Goal: Find specific page/section: Find specific page/section

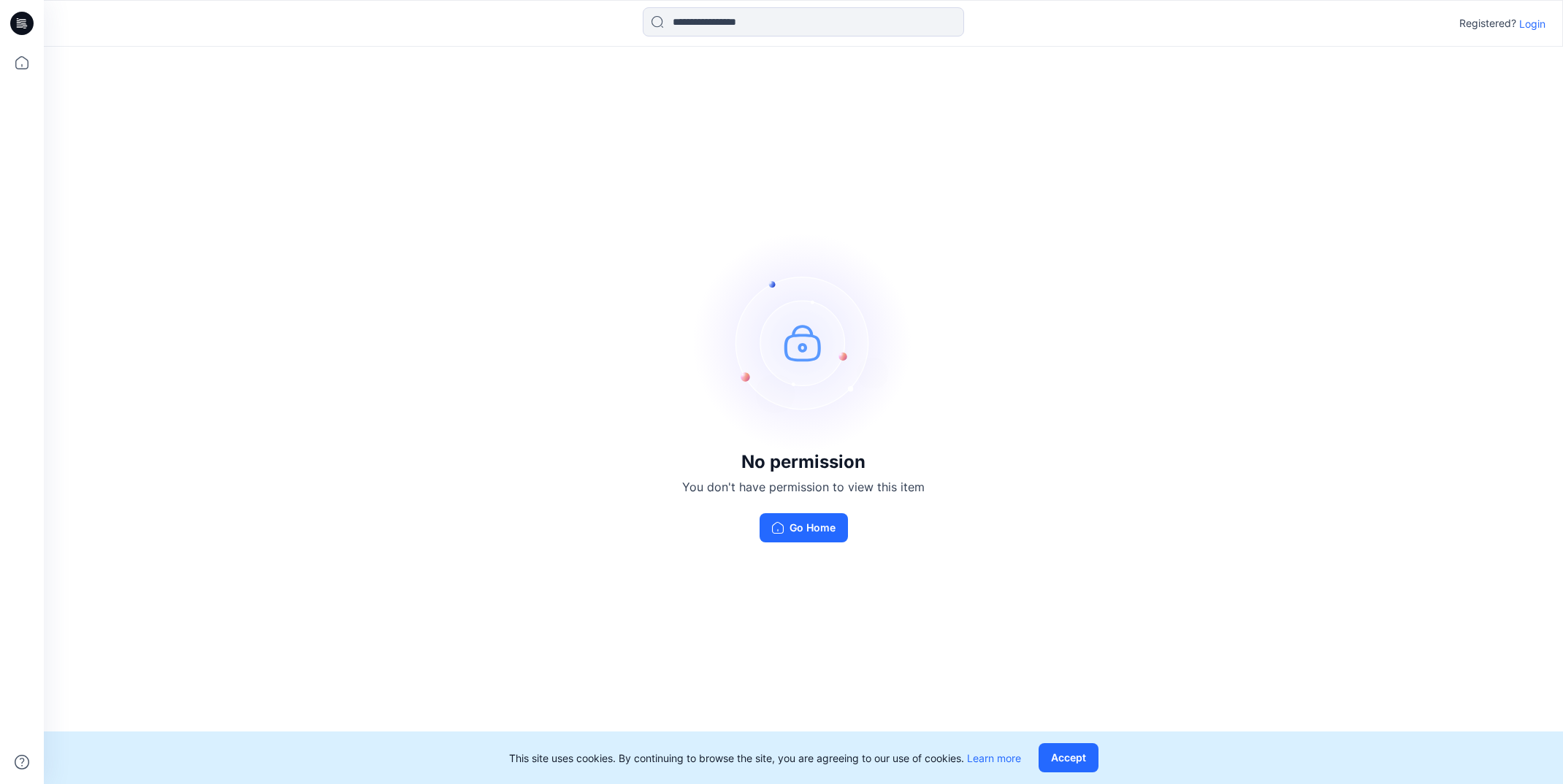
click at [1532, 31] on p "Login" at bounding box center [1532, 23] width 27 height 16
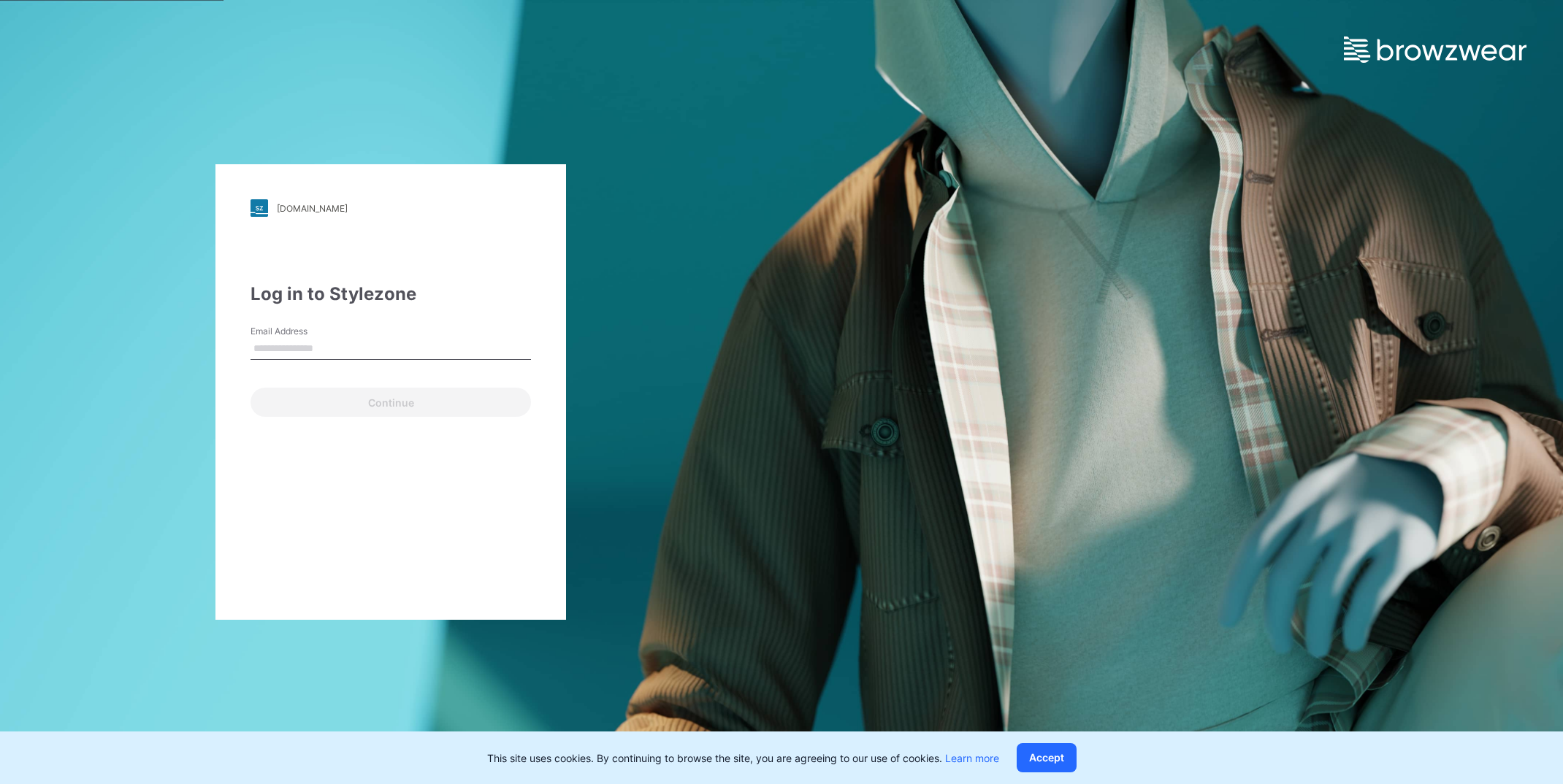
type input "**********"
click at [378, 396] on button "Continue" at bounding box center [390, 402] width 281 height 29
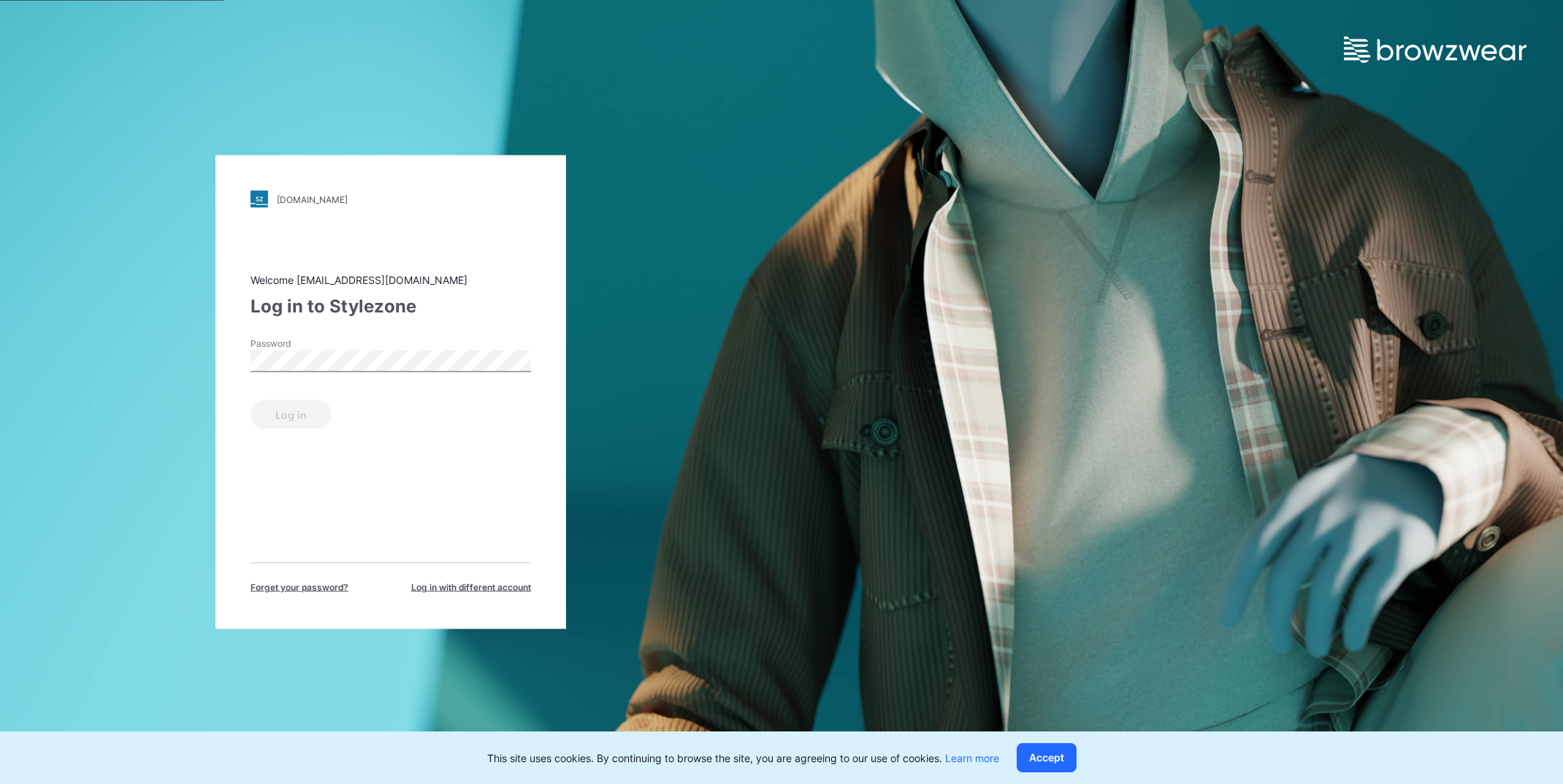
click at [437, 346] on div "Password" at bounding box center [390, 358] width 281 height 44
click at [285, 409] on button "Log in" at bounding box center [291, 414] width 81 height 29
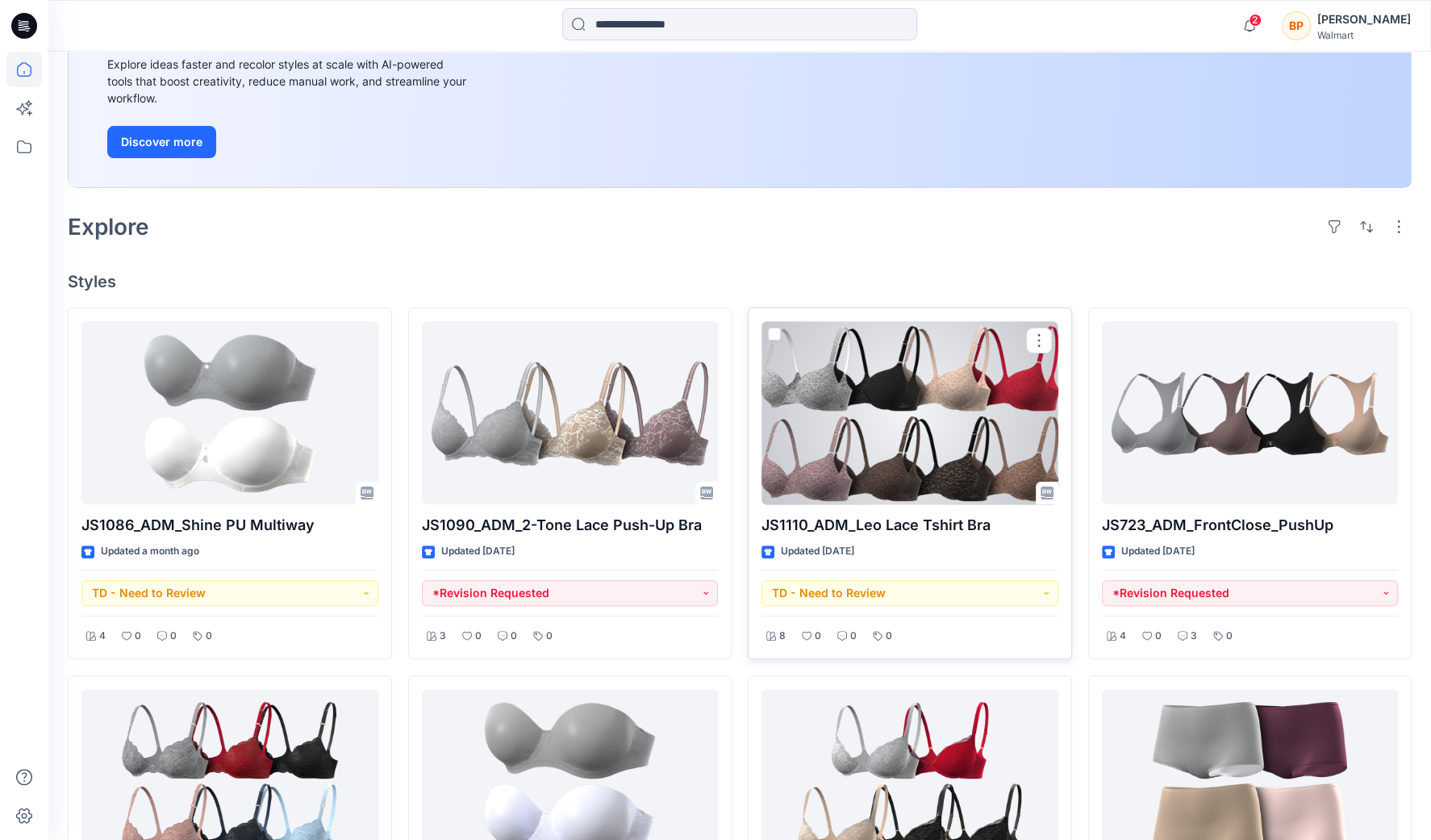
scroll to position [363, 0]
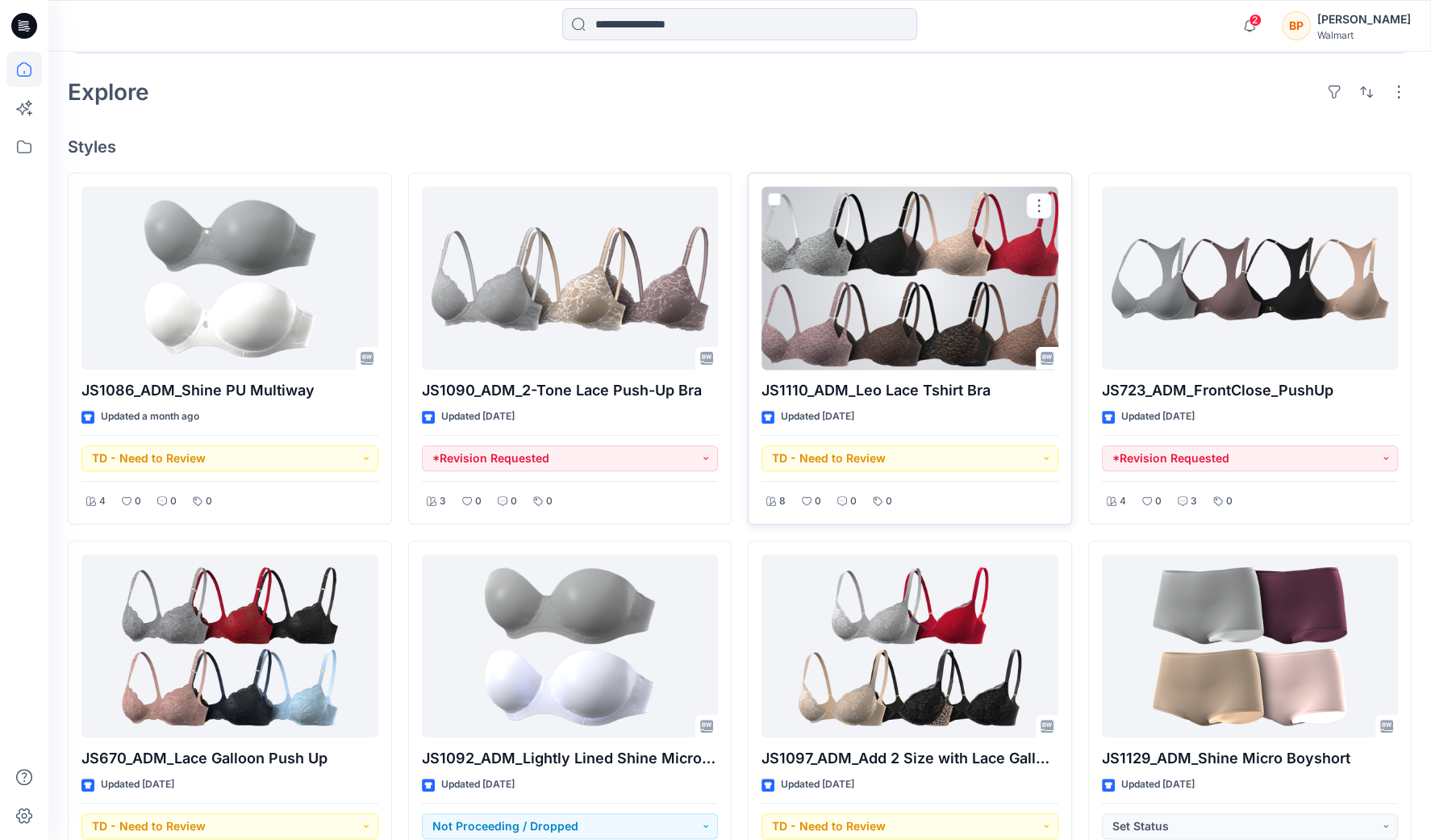
click at [865, 292] on div at bounding box center [909, 278] width 296 height 183
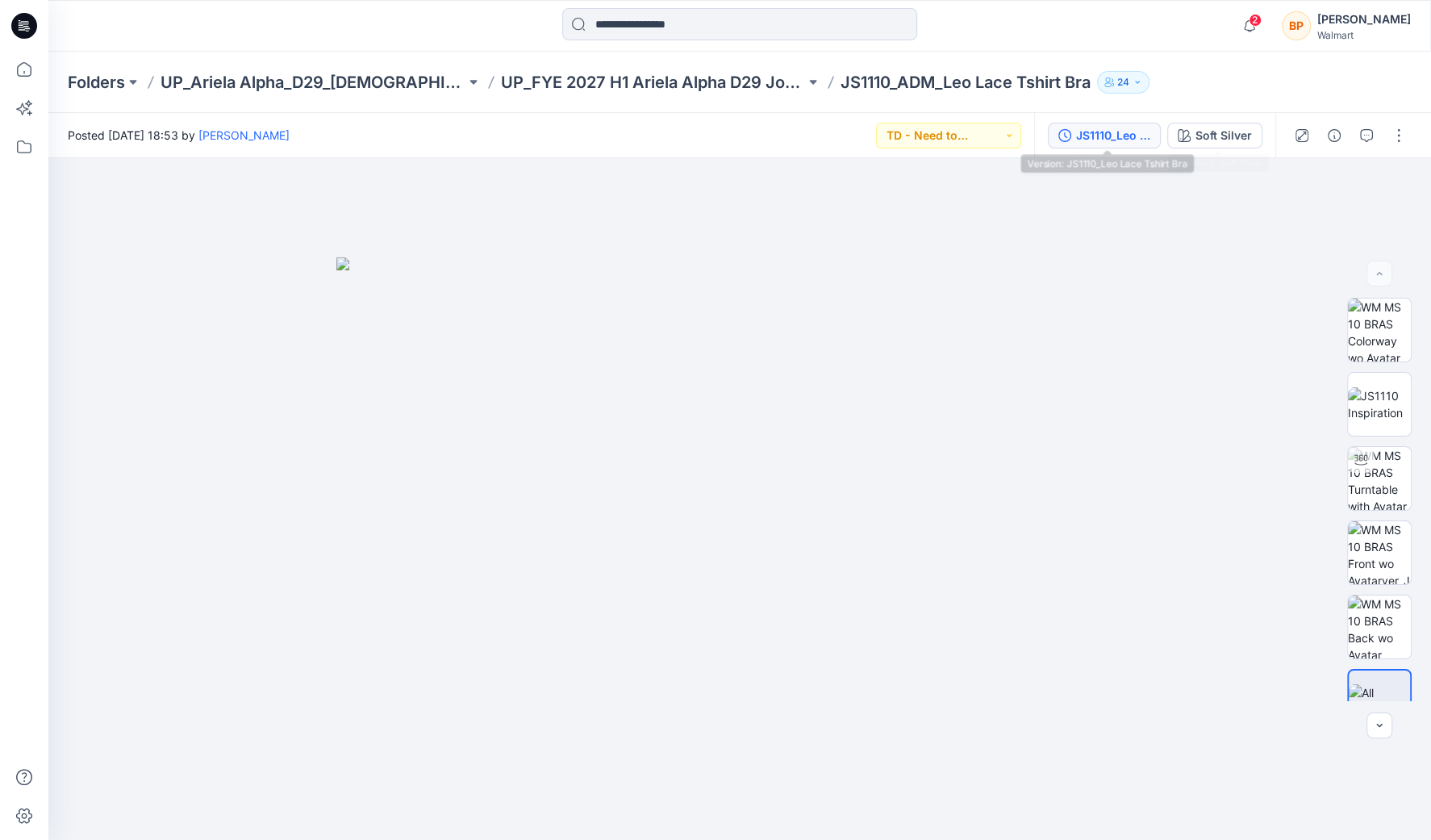
click at [1129, 128] on div "JS1110_Leo Lace Tshirt Bra" at bounding box center [1113, 135] width 74 height 17
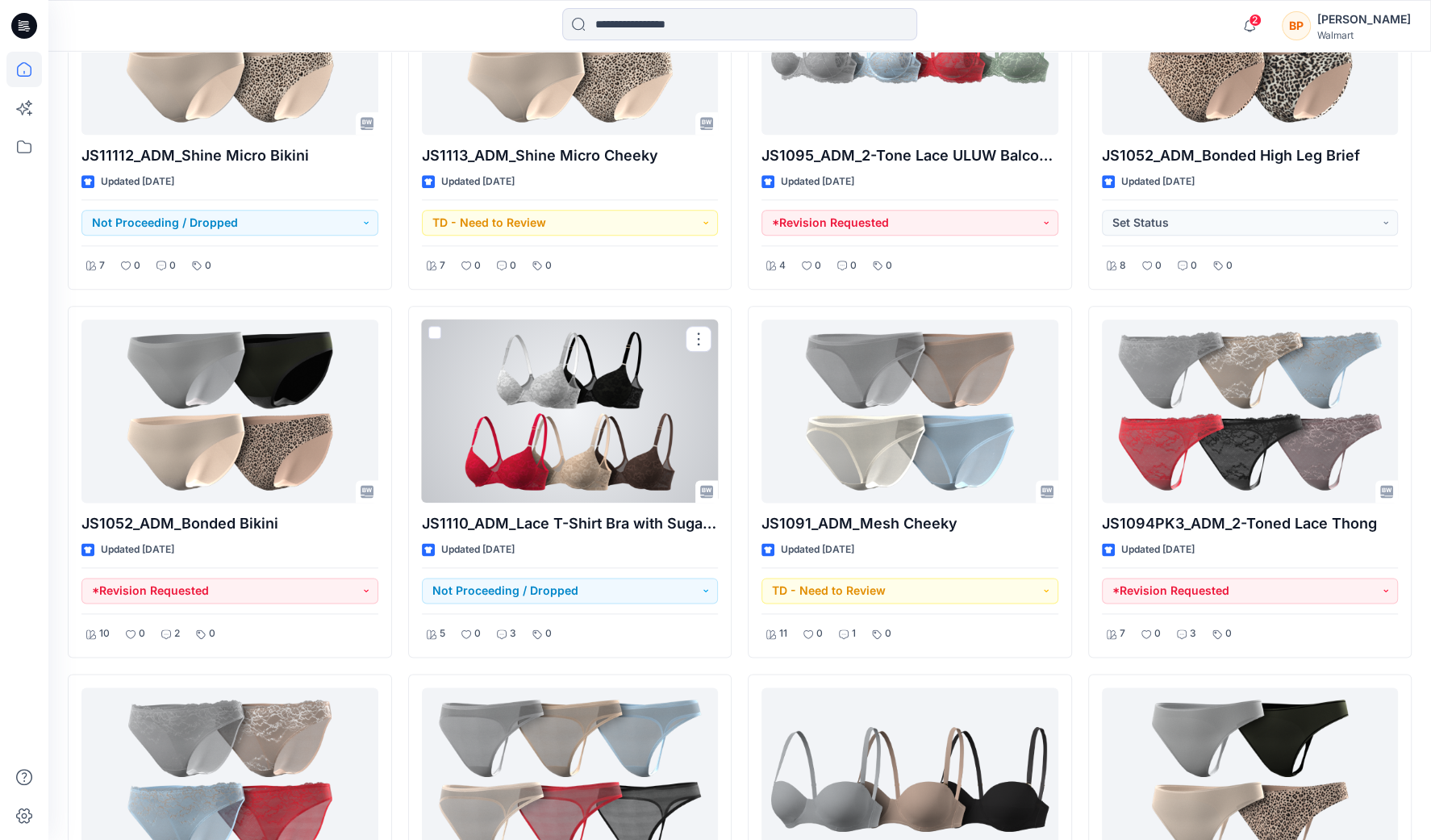
scroll to position [1705, 0]
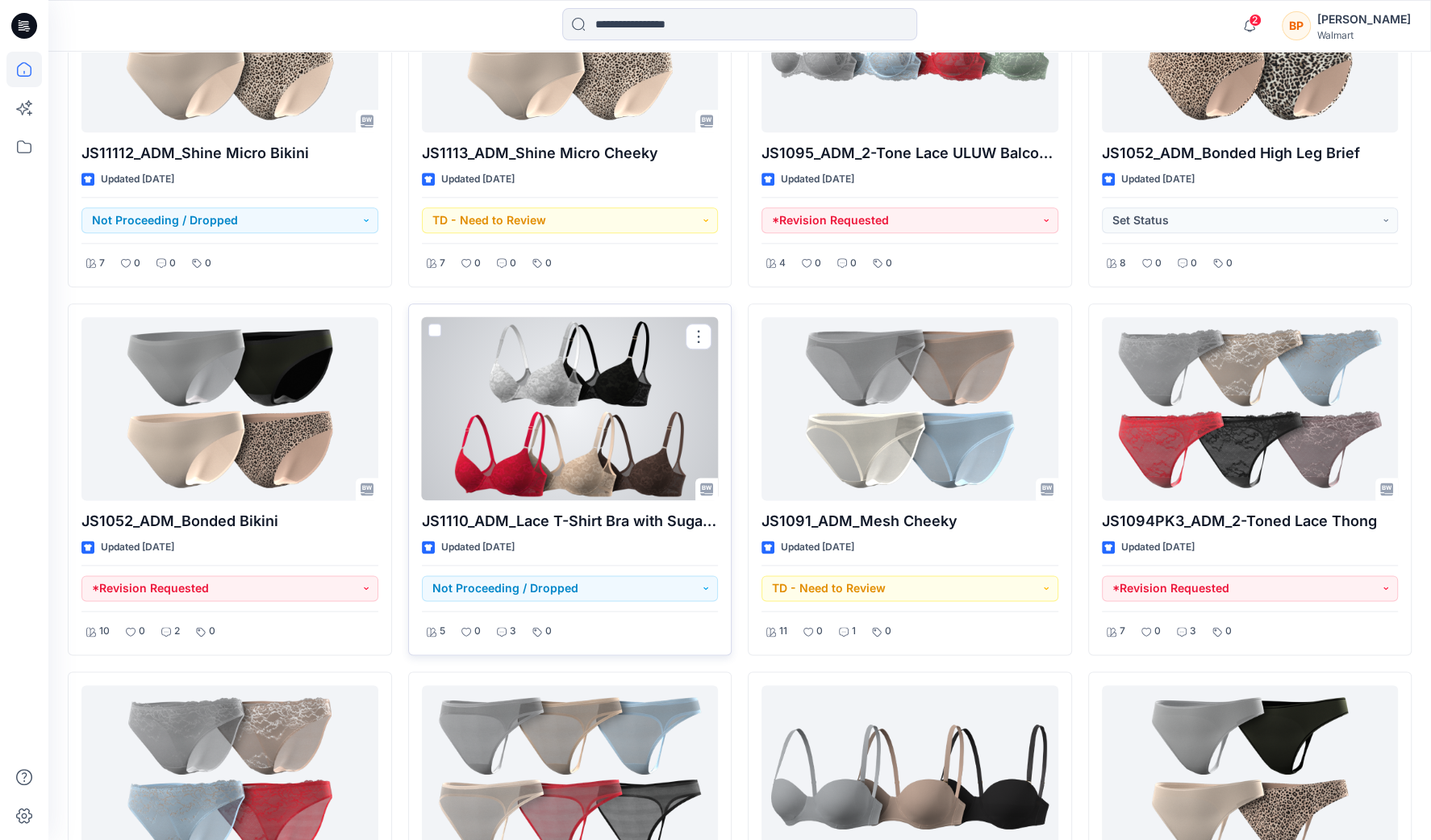
click at [506, 379] on div at bounding box center [570, 409] width 296 height 183
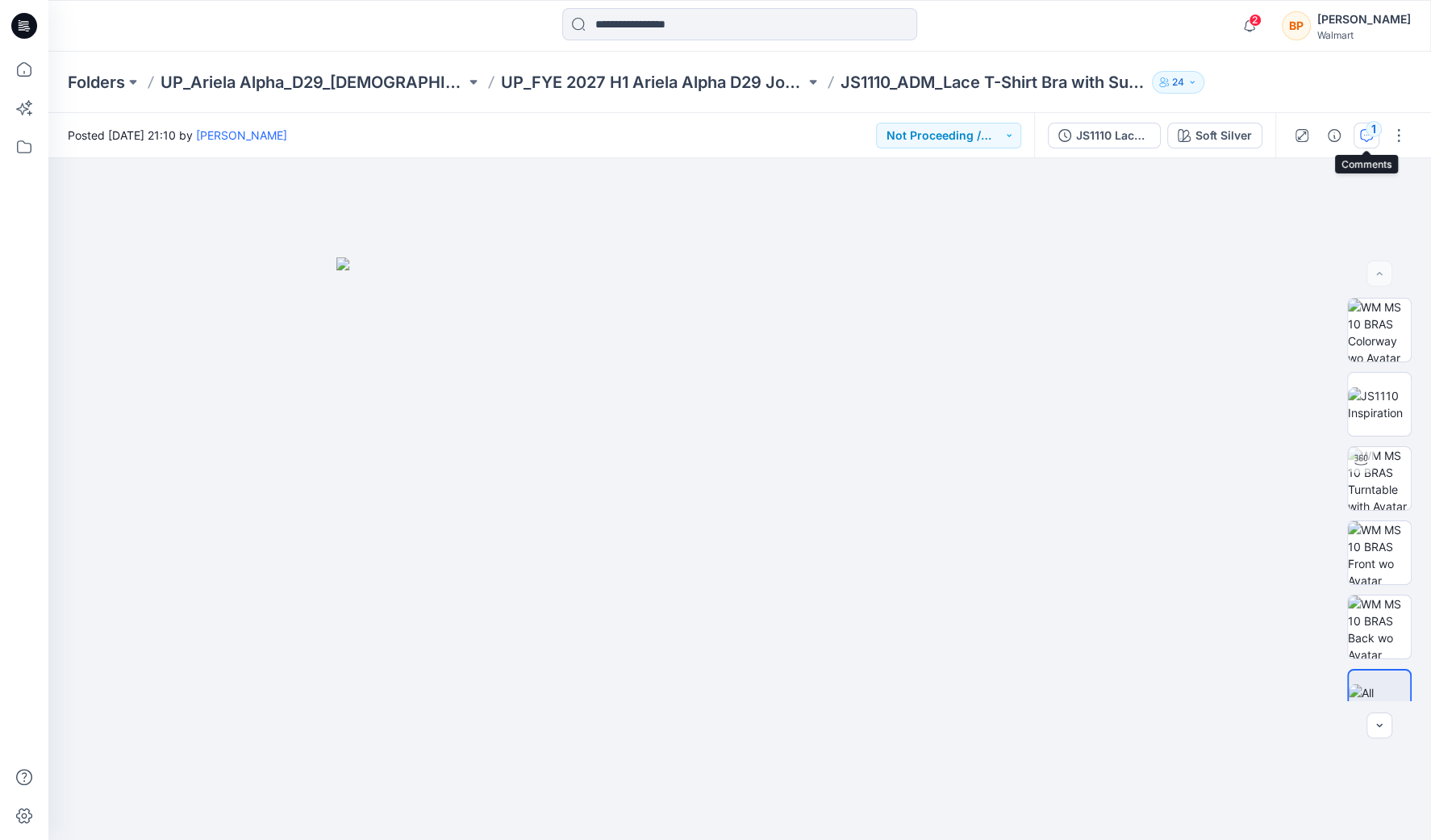
click at [1375, 132] on div "1" at bounding box center [1374, 129] width 16 height 16
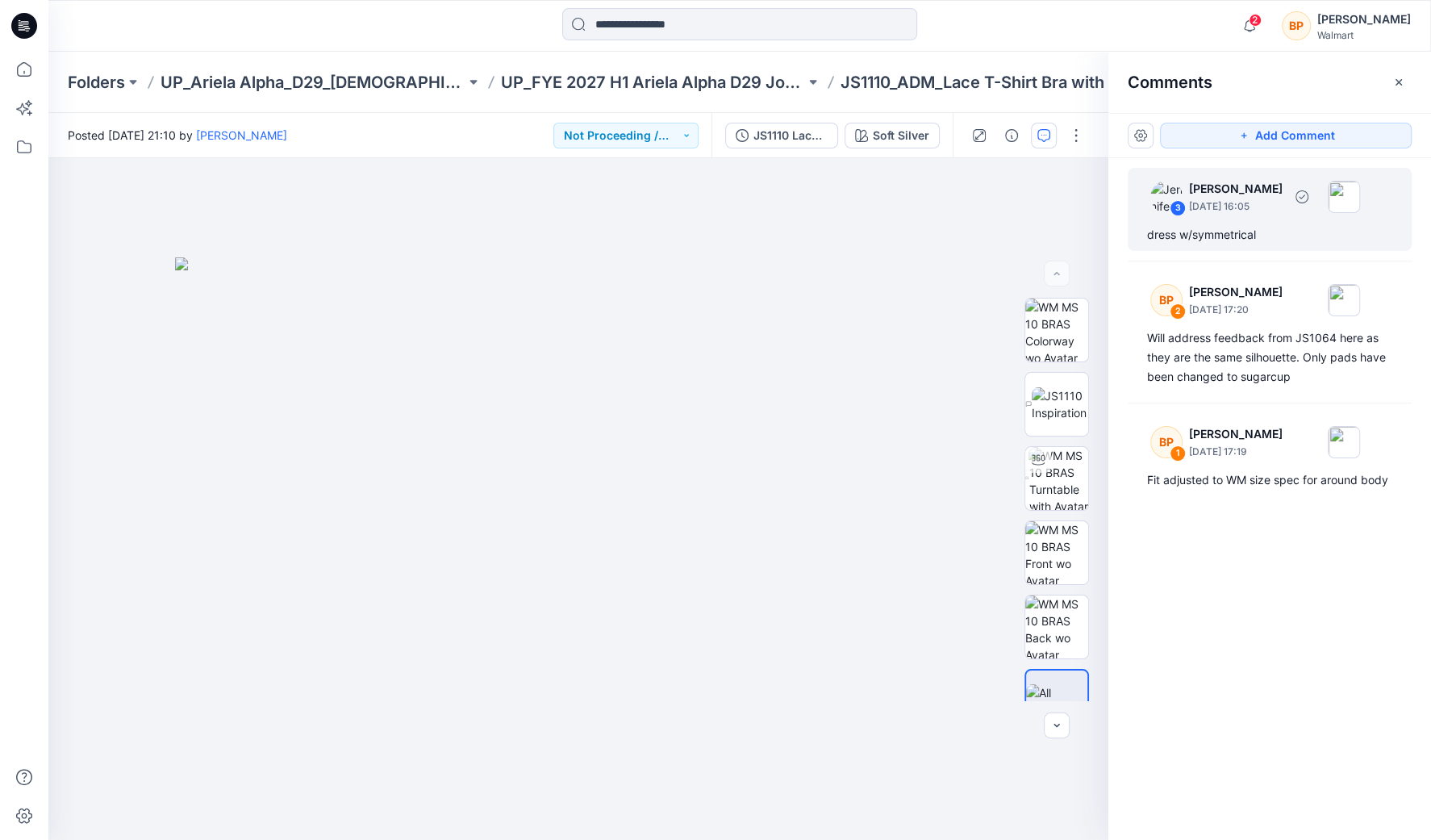
click at [1277, 232] on div "dress w/symmetrical" at bounding box center [1270, 234] width 245 height 19
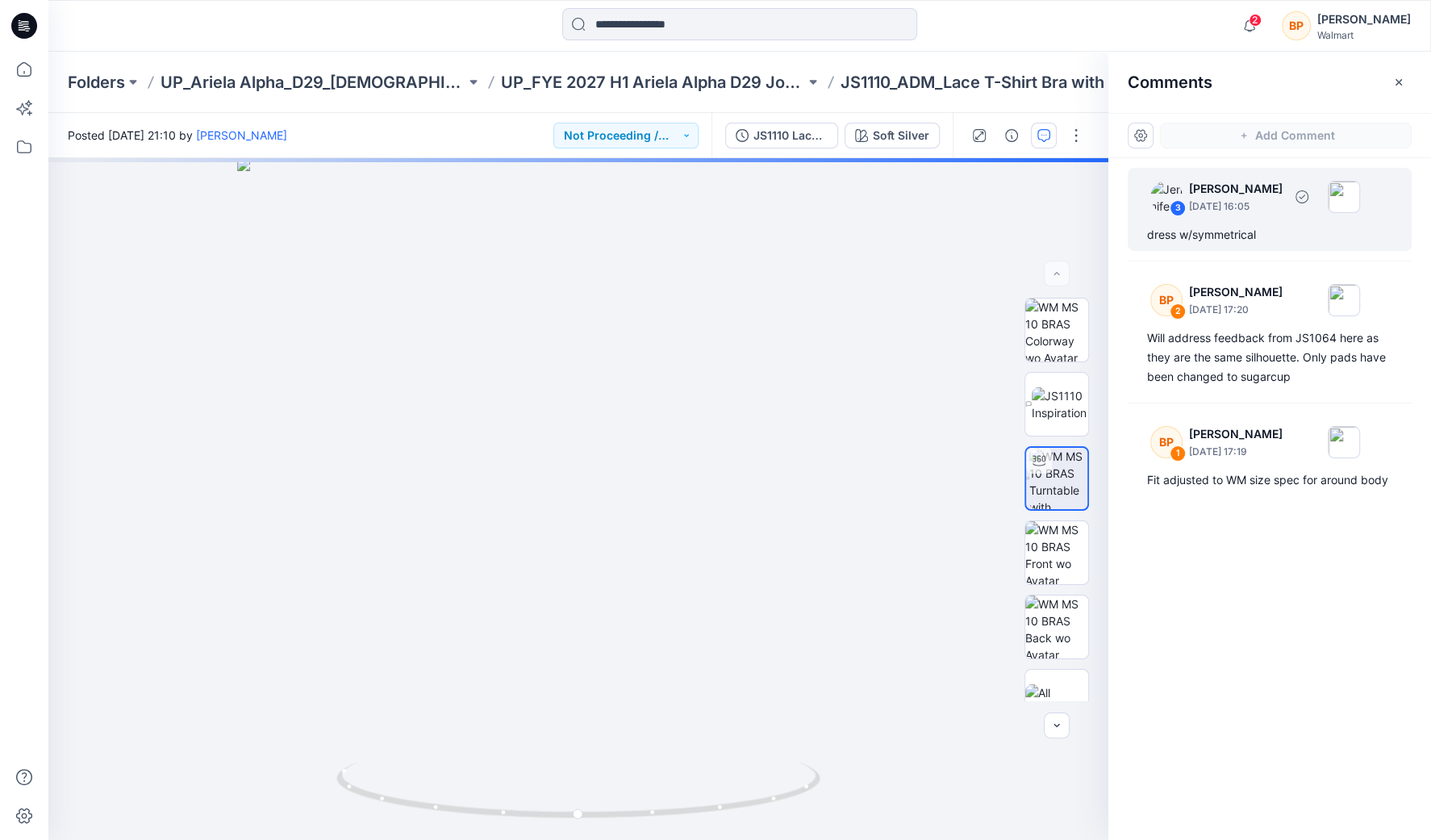
click at [1247, 239] on div "dress w/symmetrical" at bounding box center [1270, 234] width 245 height 19
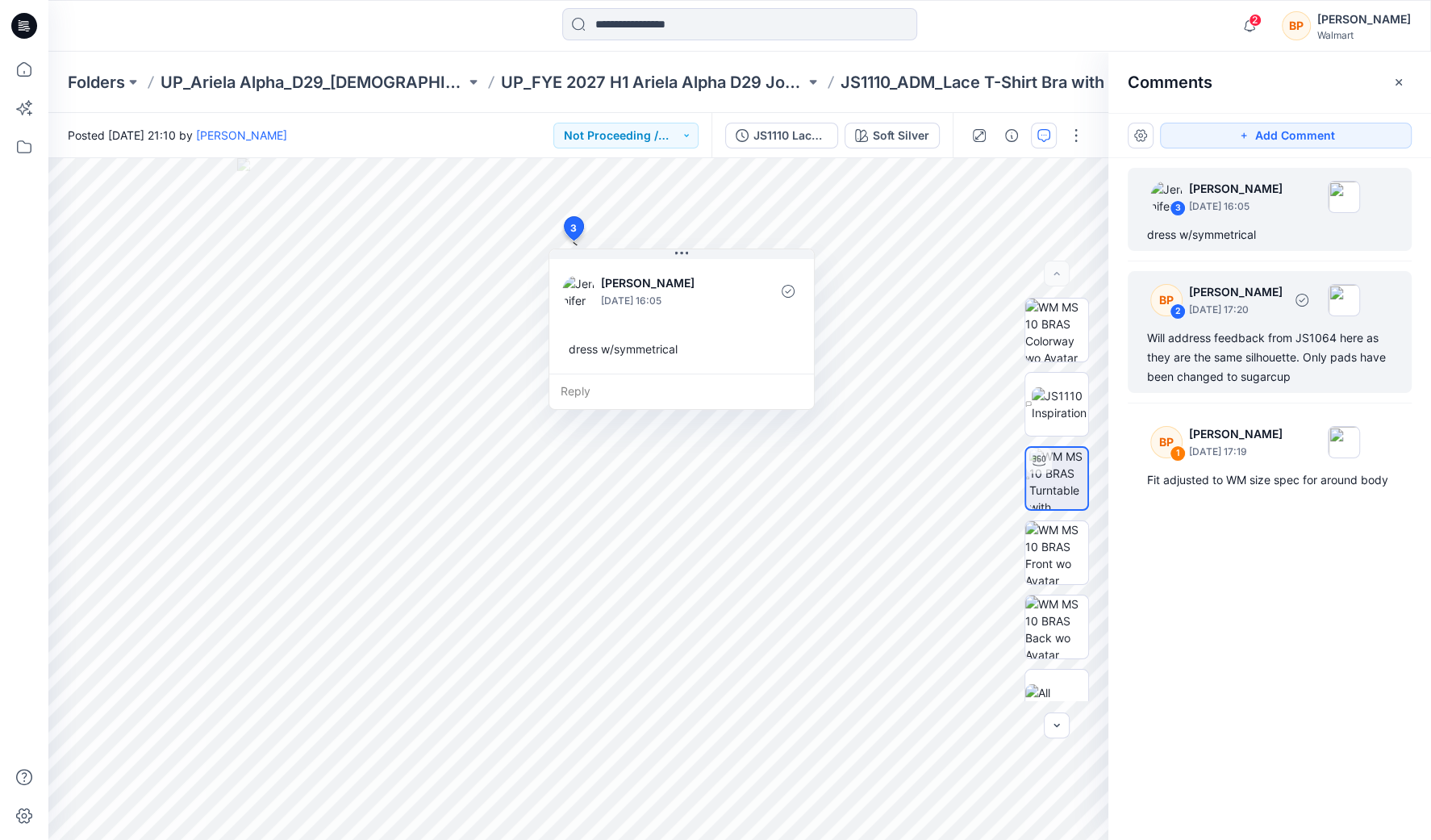
click at [1256, 382] on div "Will address feedback from JS1064 here as they are the same silhouette. Only pa…" at bounding box center [1270, 357] width 245 height 58
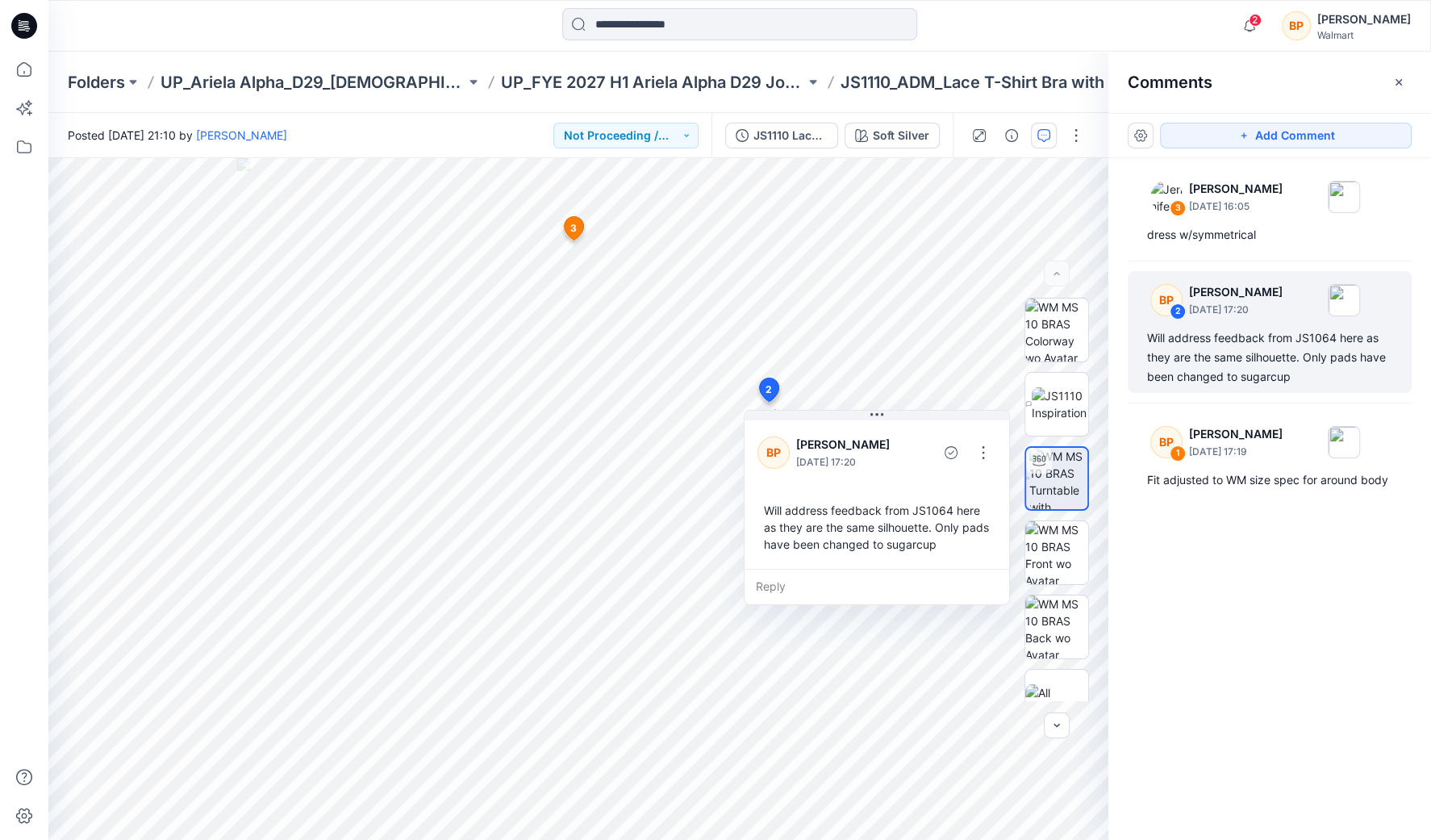
click at [1275, 544] on div "3 [PERSON_NAME] [DATE] 16:05 dress w/symmetrical BP 2 [PERSON_NAME] [DATE] 17:2…" at bounding box center [1270, 469] width 323 height 622
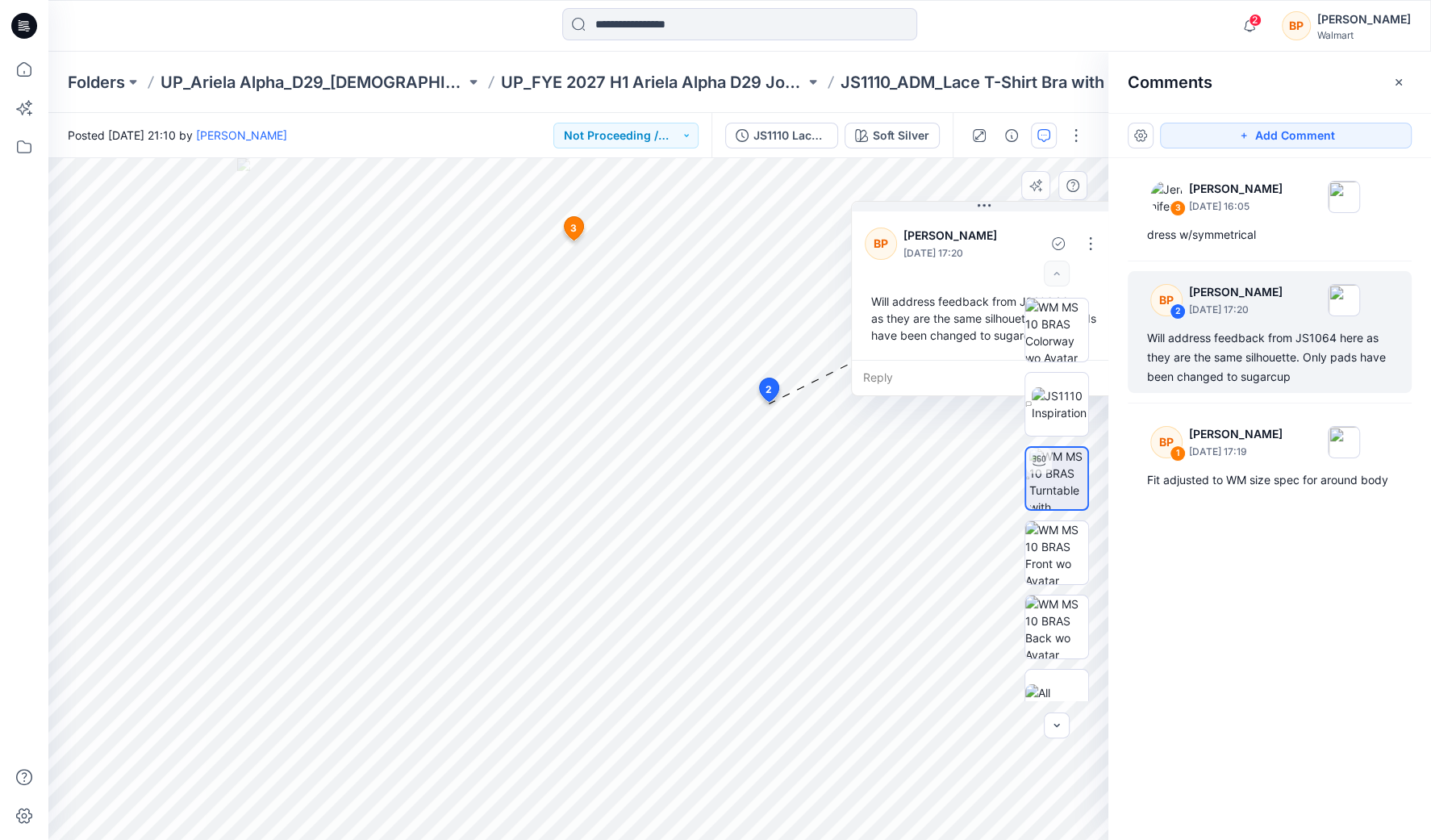
drag, startPoint x: 937, startPoint y: 440, endPoint x: 1081, endPoint y: 230, distance: 254.6
click at [1071, 229] on div "BP [PERSON_NAME] [DATE] 17:20" at bounding box center [968, 243] width 207 height 44
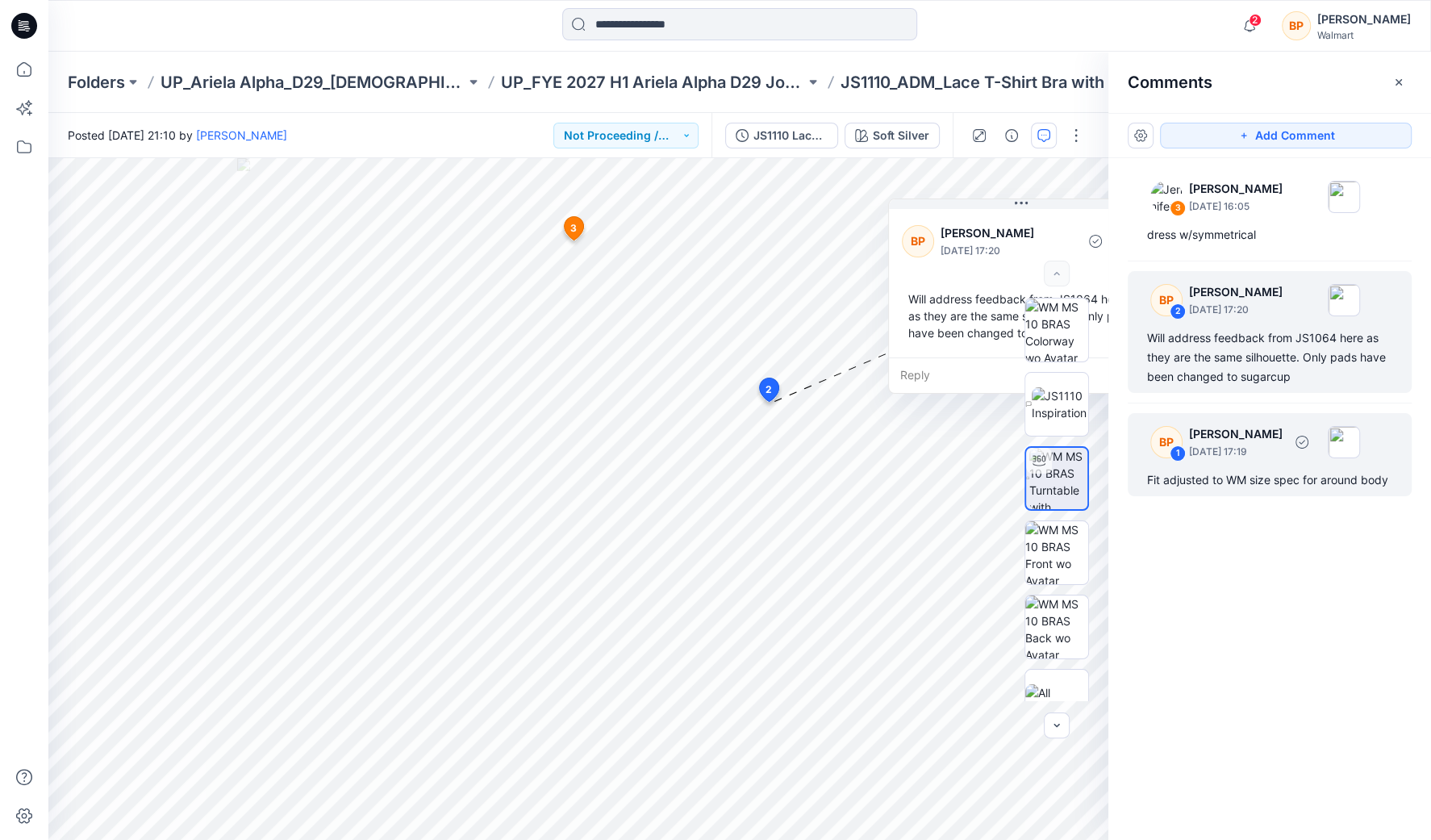
click at [1242, 199] on p "[PERSON_NAME]" at bounding box center [1236, 188] width 93 height 19
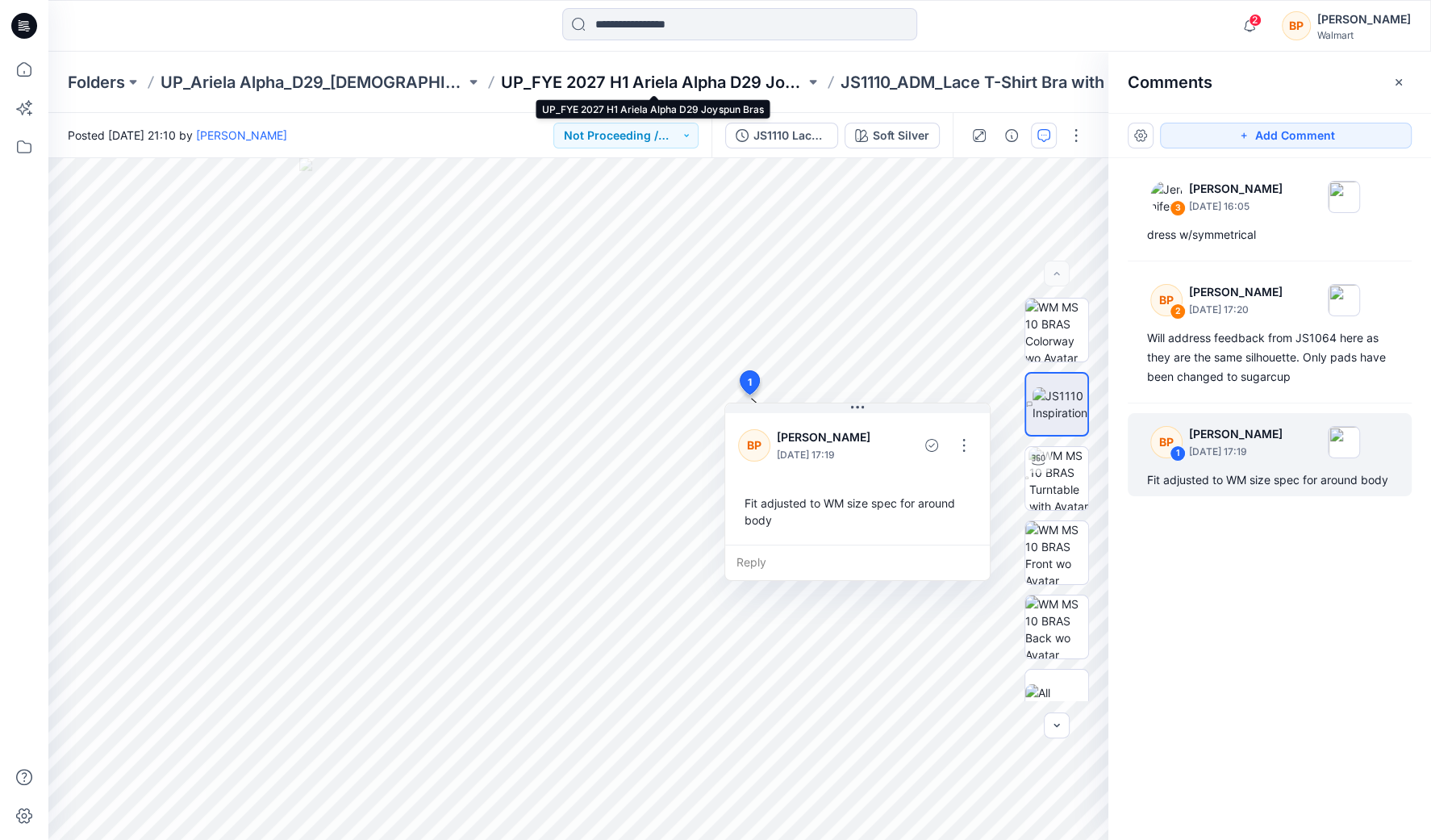
click at [770, 88] on p "UP_FYE 2027 H1 Ariela Alpha D29 Joyspun Bras" at bounding box center [653, 82] width 305 height 23
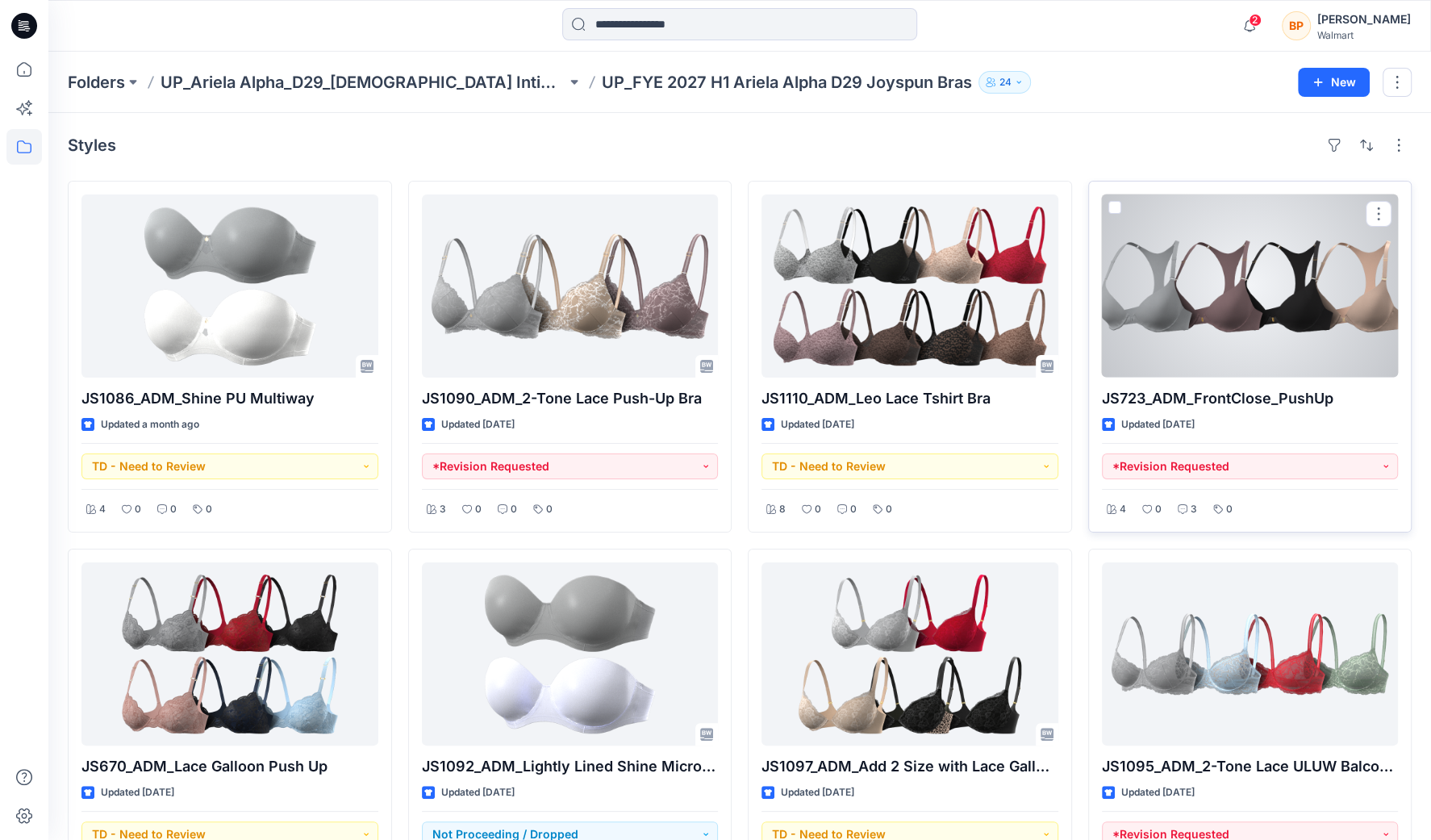
click at [1186, 339] on div at bounding box center [1250, 286] width 296 height 183
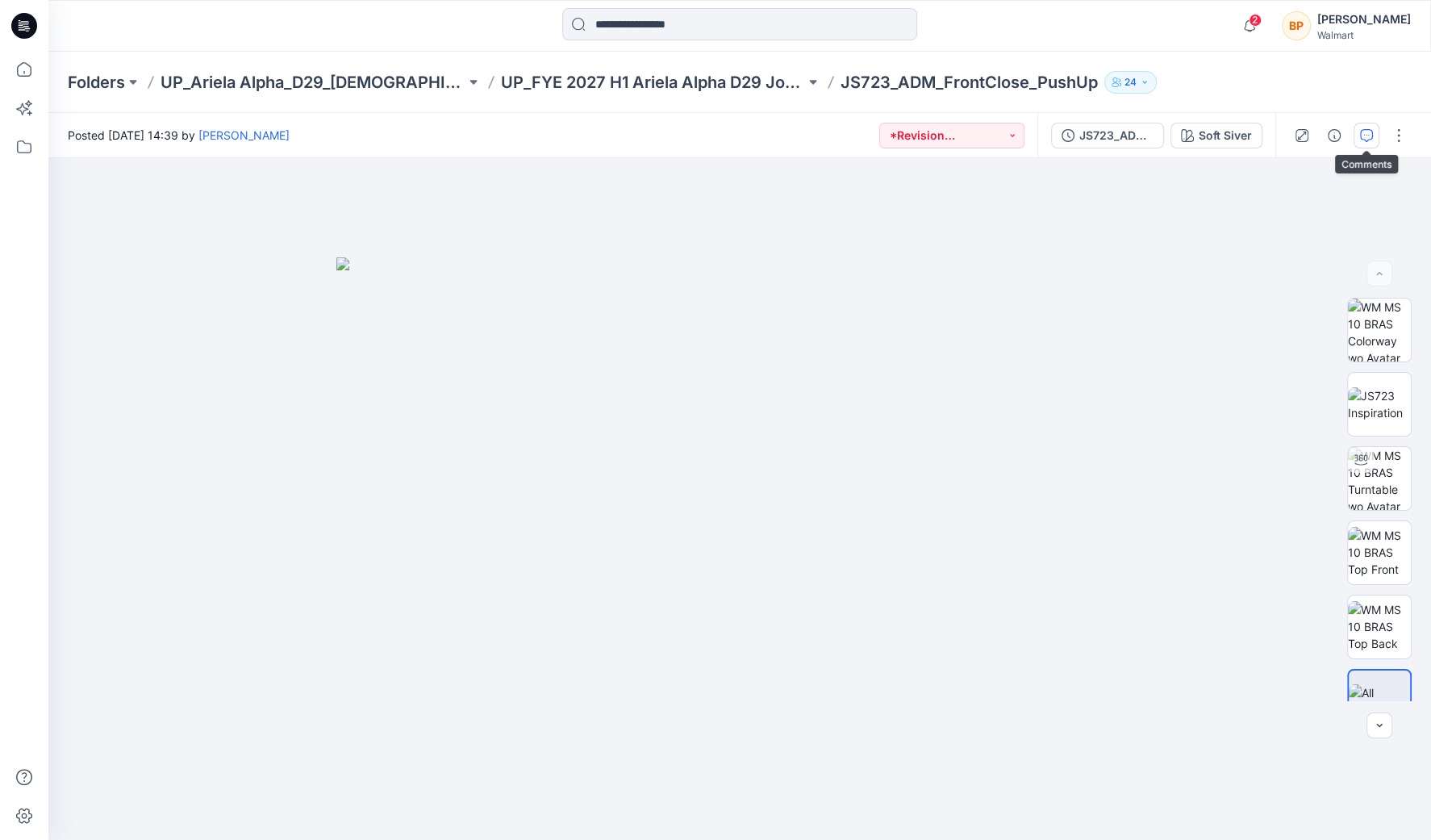
click at [1360, 133] on button "button" at bounding box center [1367, 135] width 26 height 26
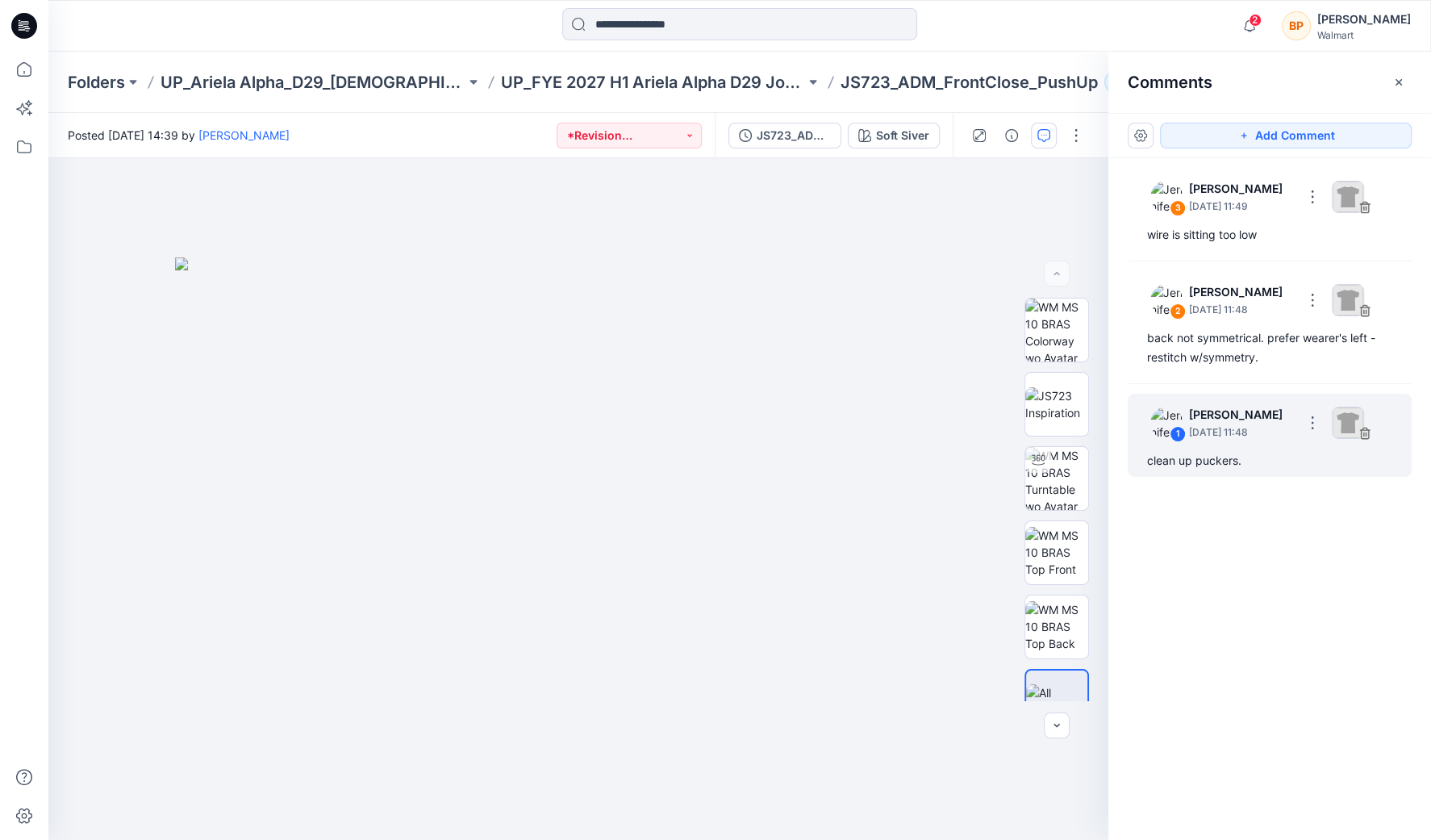
click at [1236, 215] on p "[DATE] 11:48" at bounding box center [1242, 207] width 104 height 16
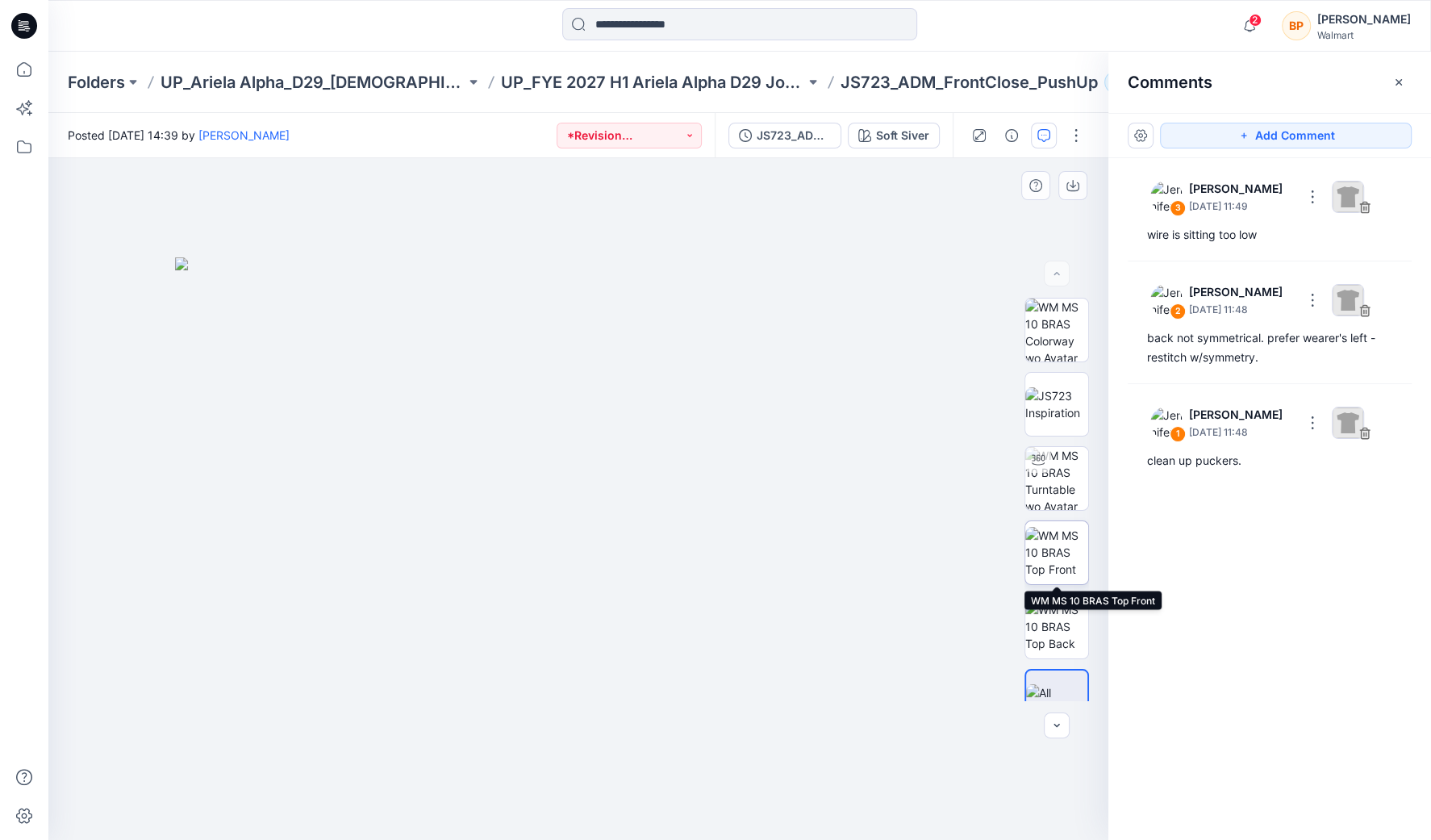
click at [1053, 550] on img at bounding box center [1057, 553] width 63 height 51
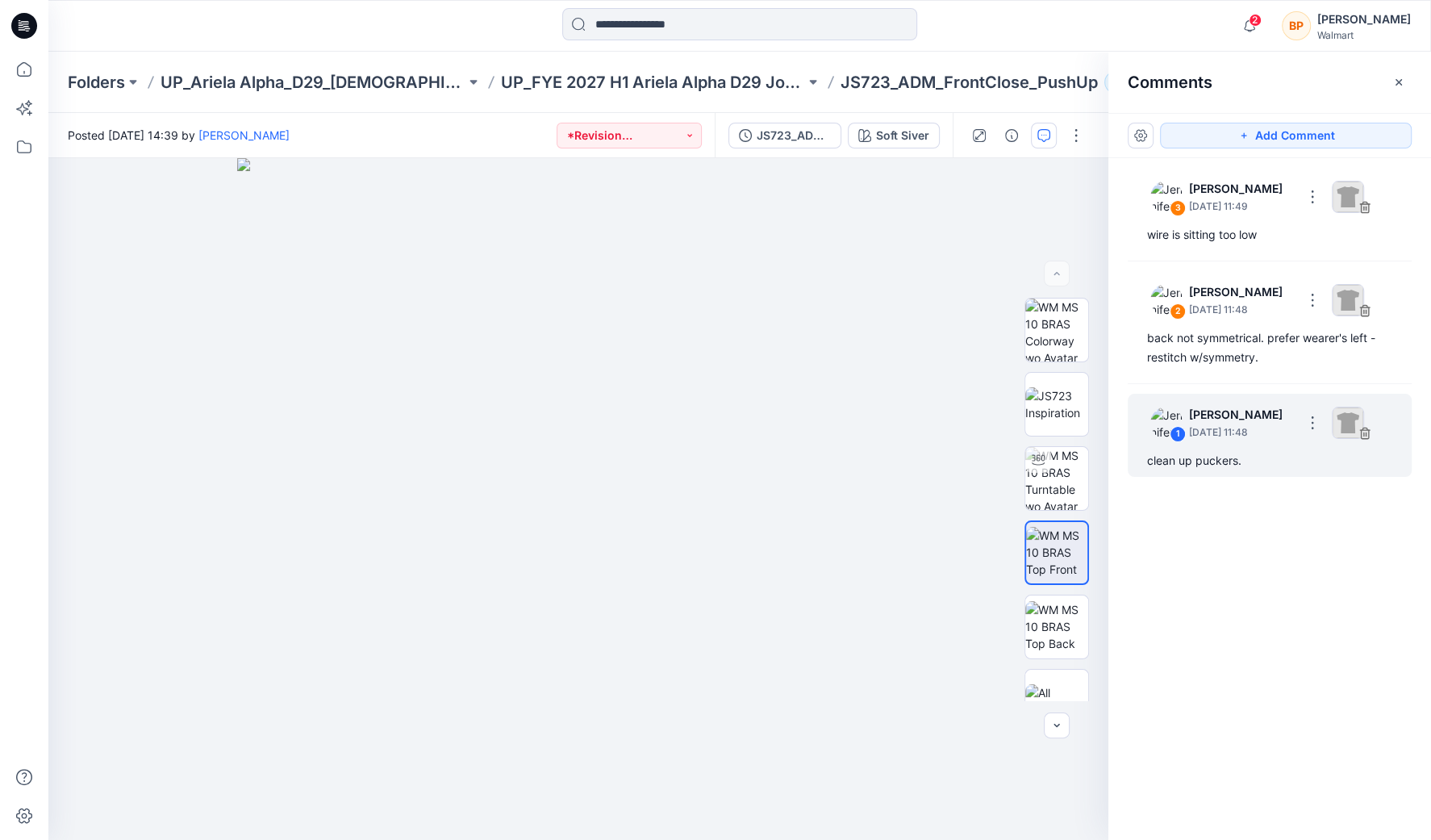
click at [1227, 464] on div "clean up puckers." at bounding box center [1270, 460] width 245 height 19
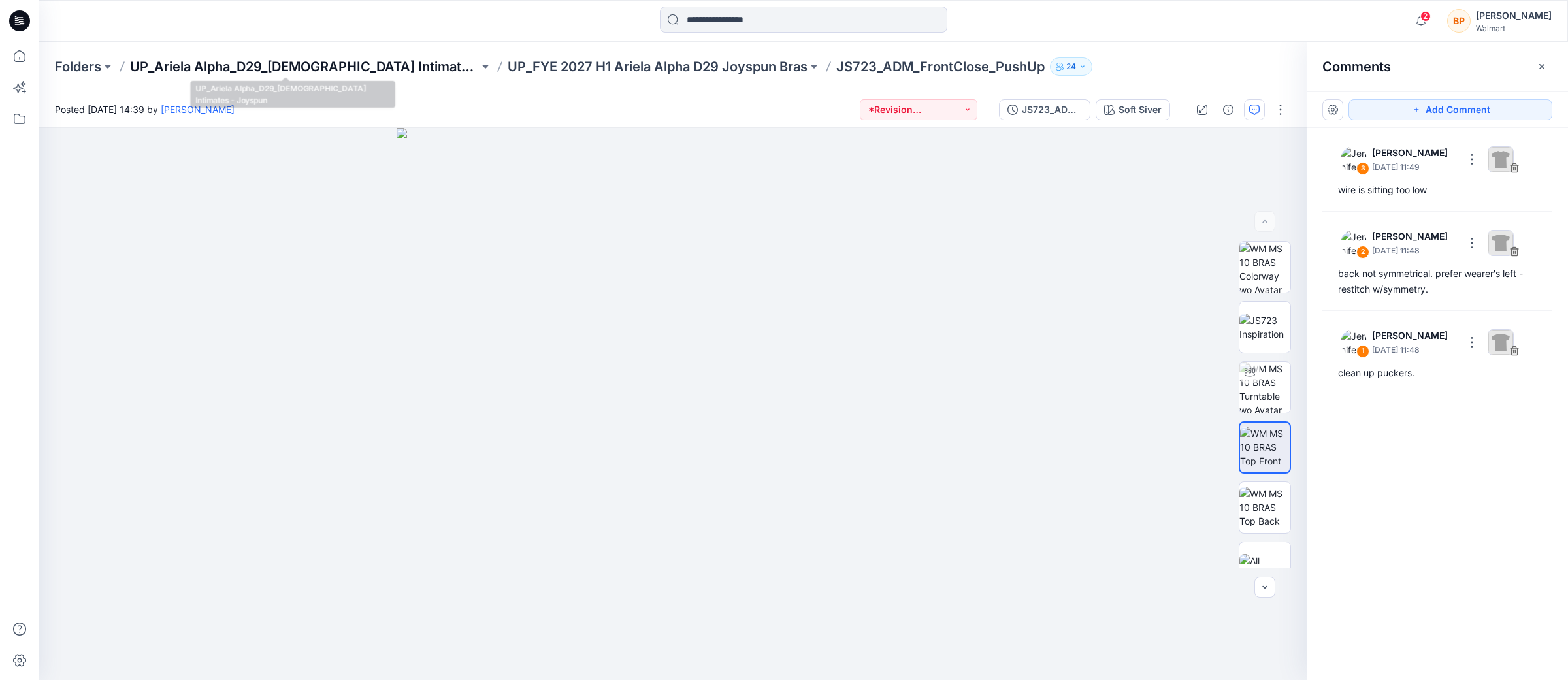
click at [374, 64] on p "UP_Ariela Alpha_D29_[DEMOGRAPHIC_DATA] Intimates - Joyspun" at bounding box center [304, 67] width 349 height 19
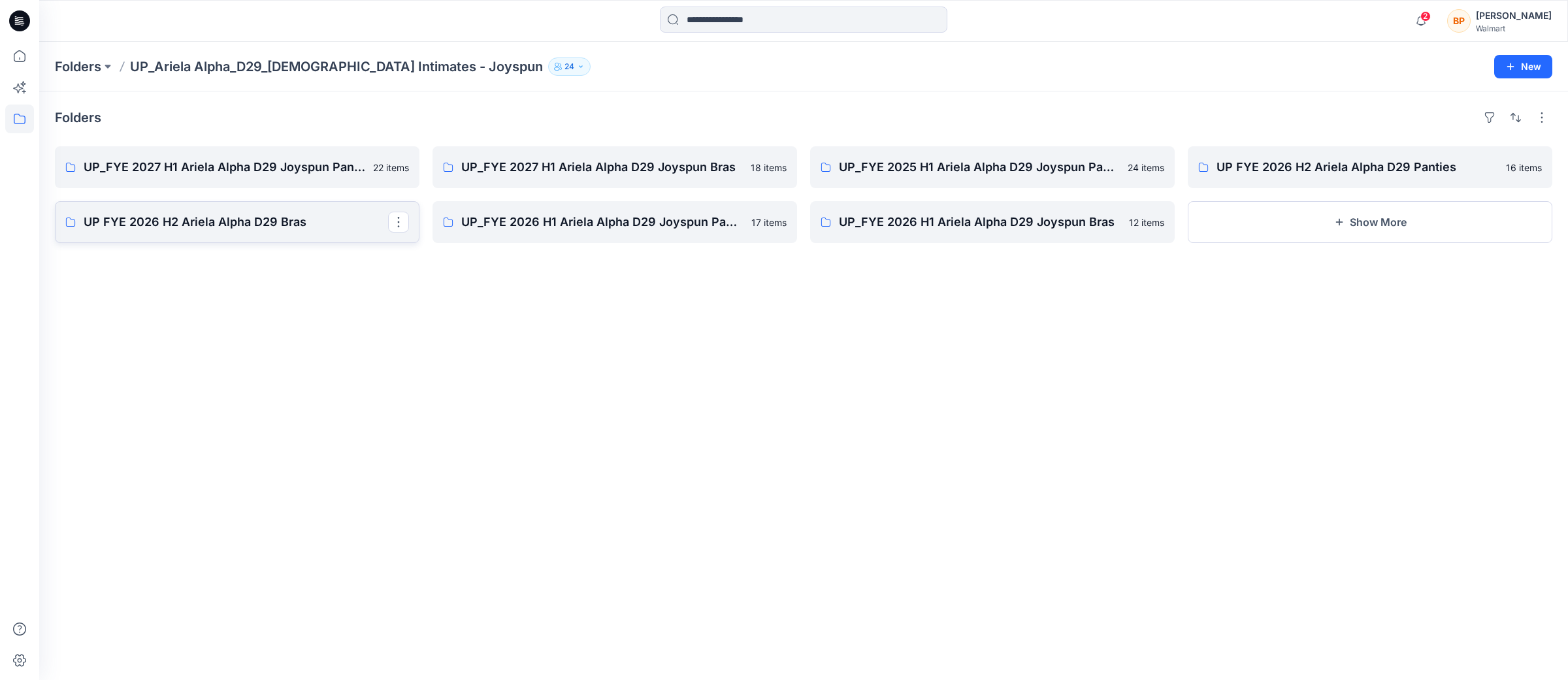
click at [293, 209] on link "UP FYE 2026 H2 Ariela Alpha D29 Bras" at bounding box center [237, 222] width 365 height 41
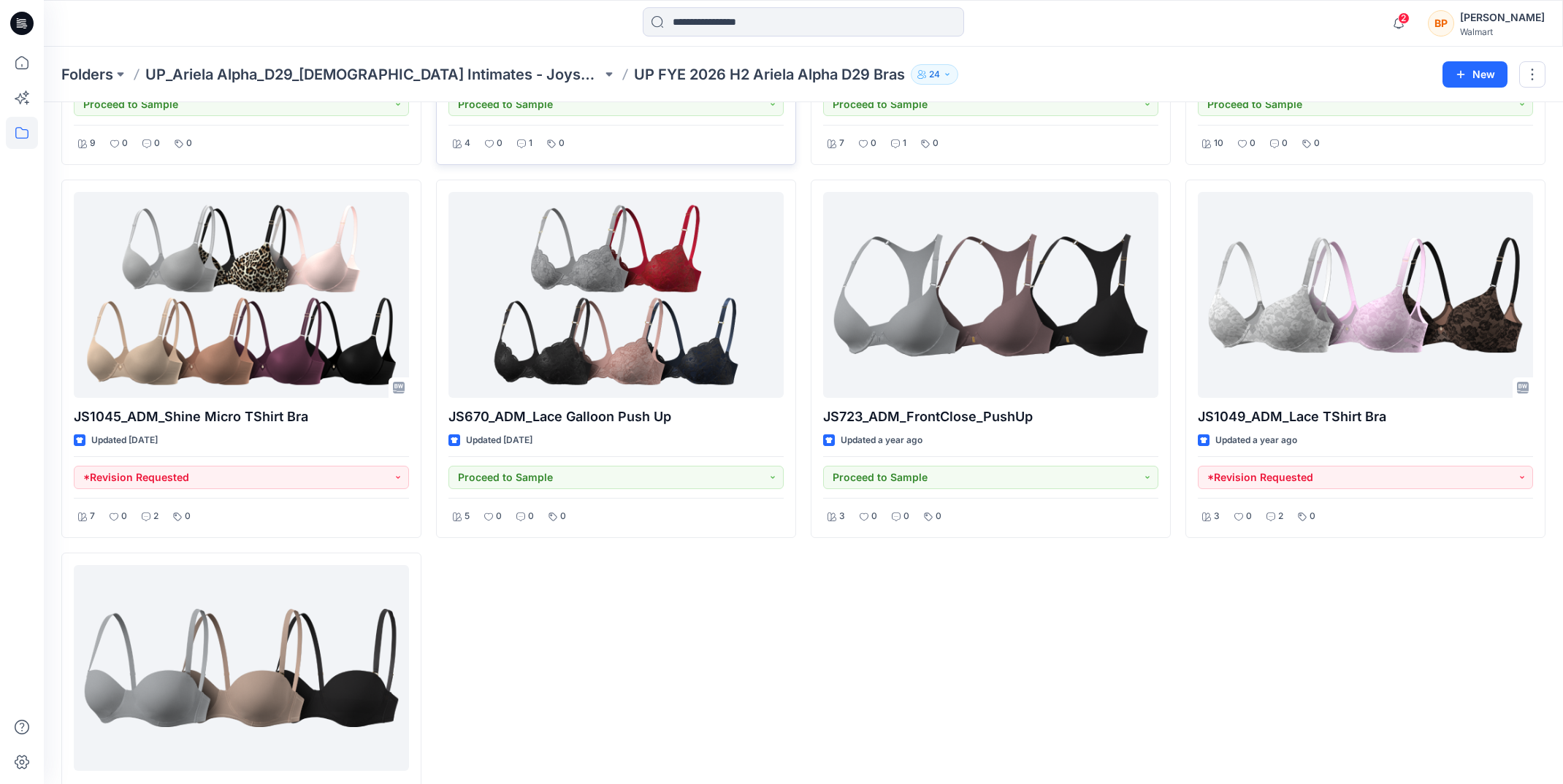
scroll to position [404, 0]
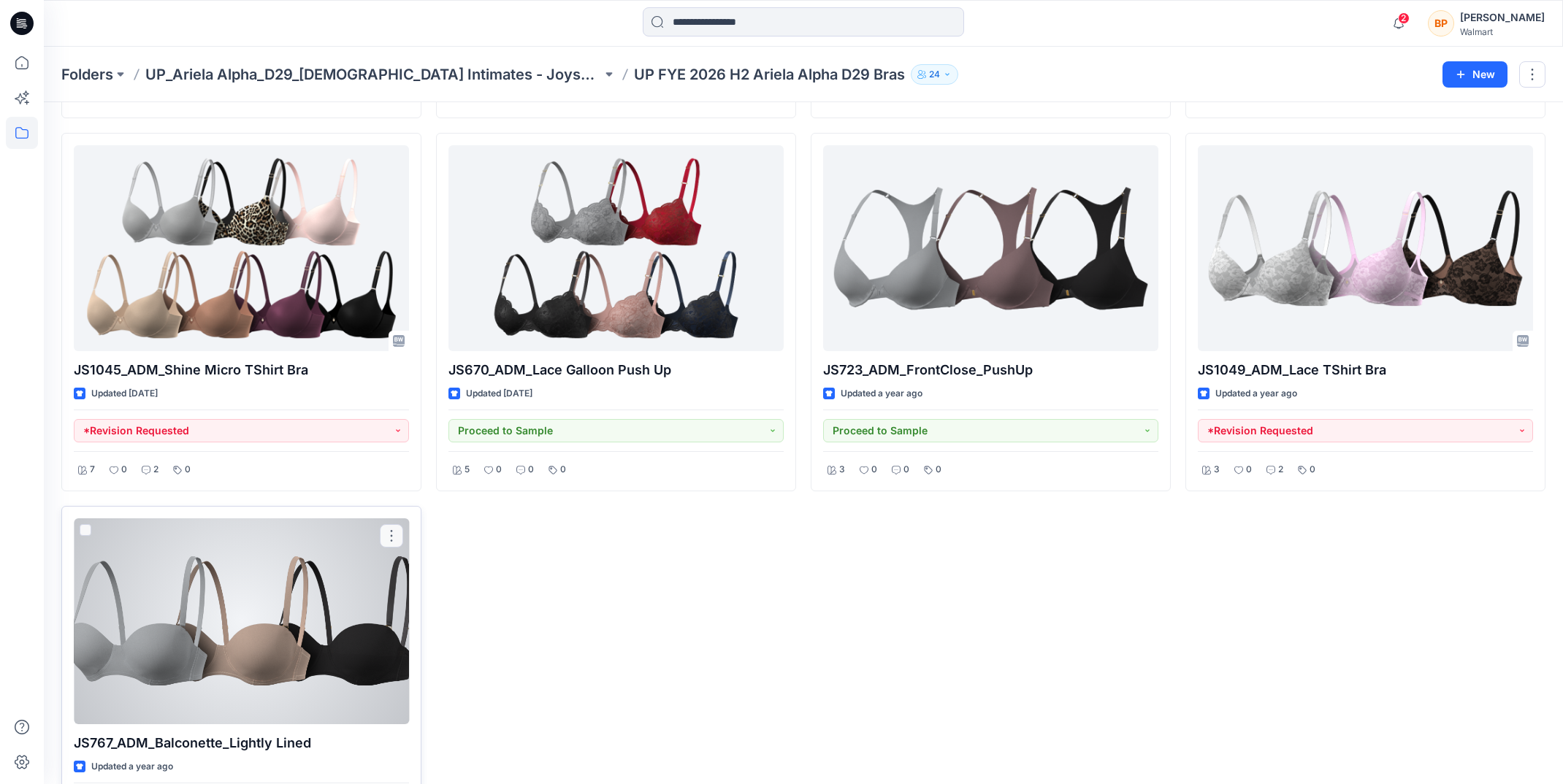
click at [317, 597] on div at bounding box center [241, 621] width 335 height 206
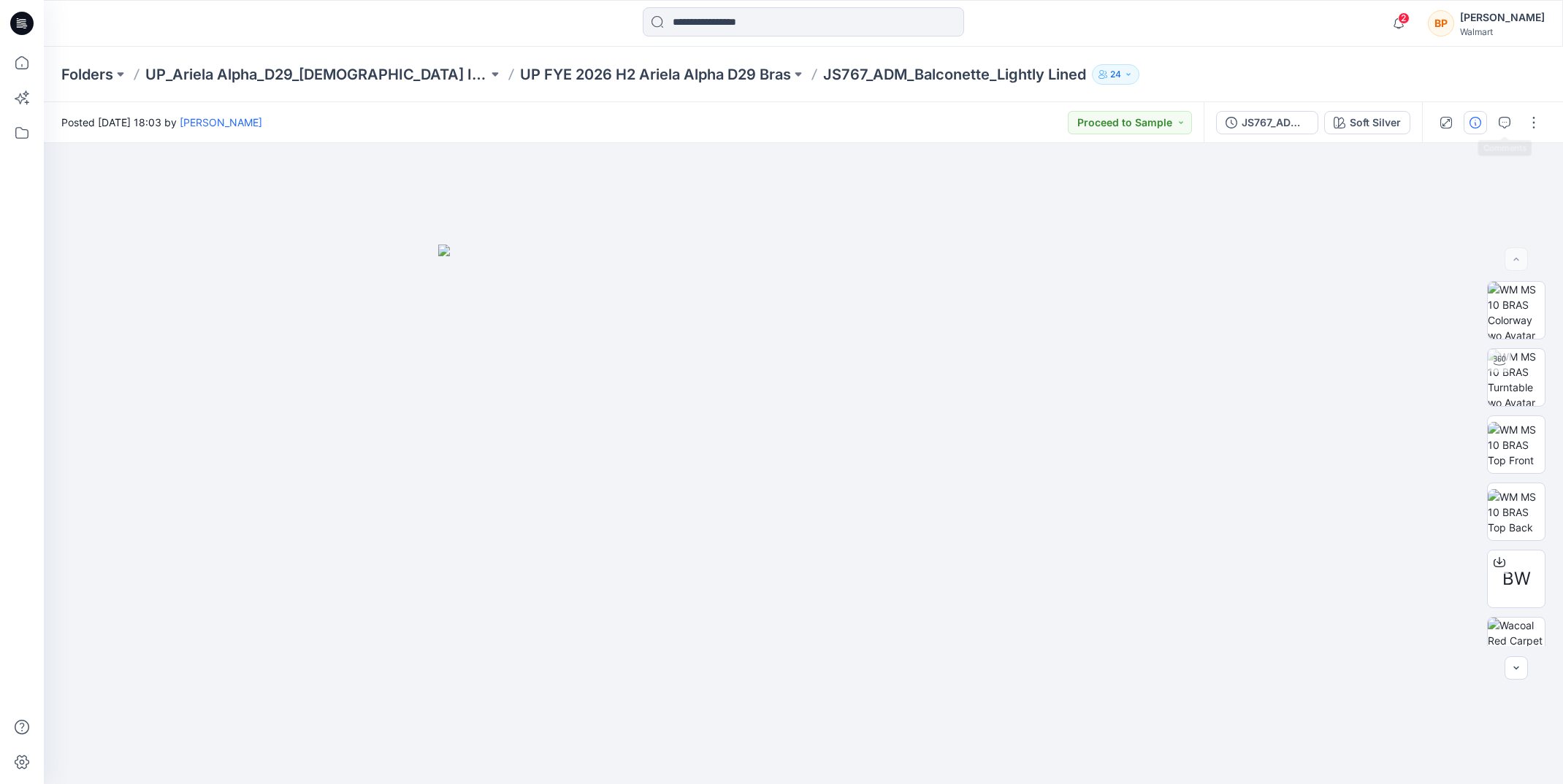
click at [1477, 123] on icon "button" at bounding box center [1475, 123] width 12 height 12
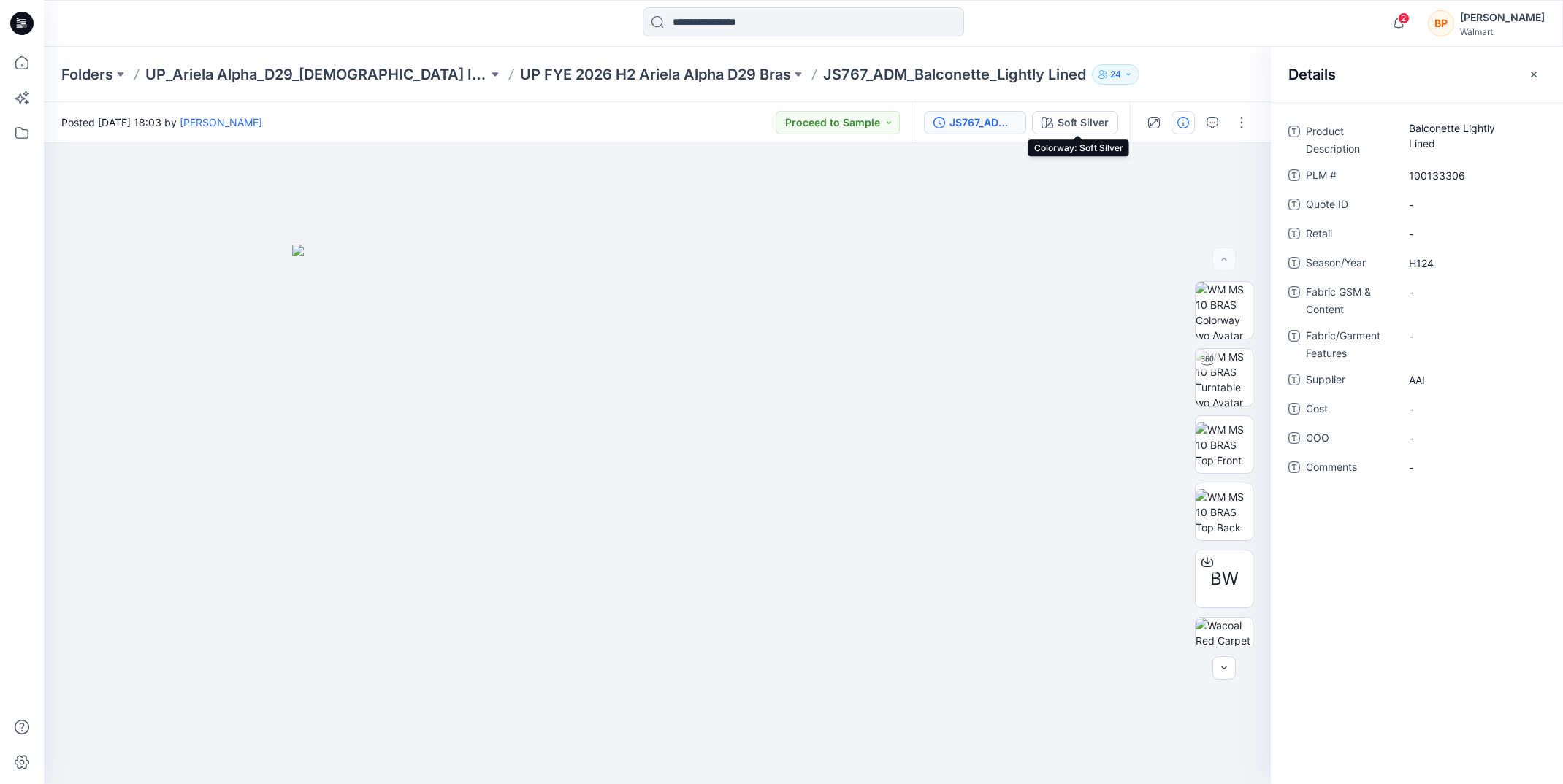
click at [997, 122] on div "JS767_ADM_Balconette_Lightly Lined" at bounding box center [982, 122] width 67 height 16
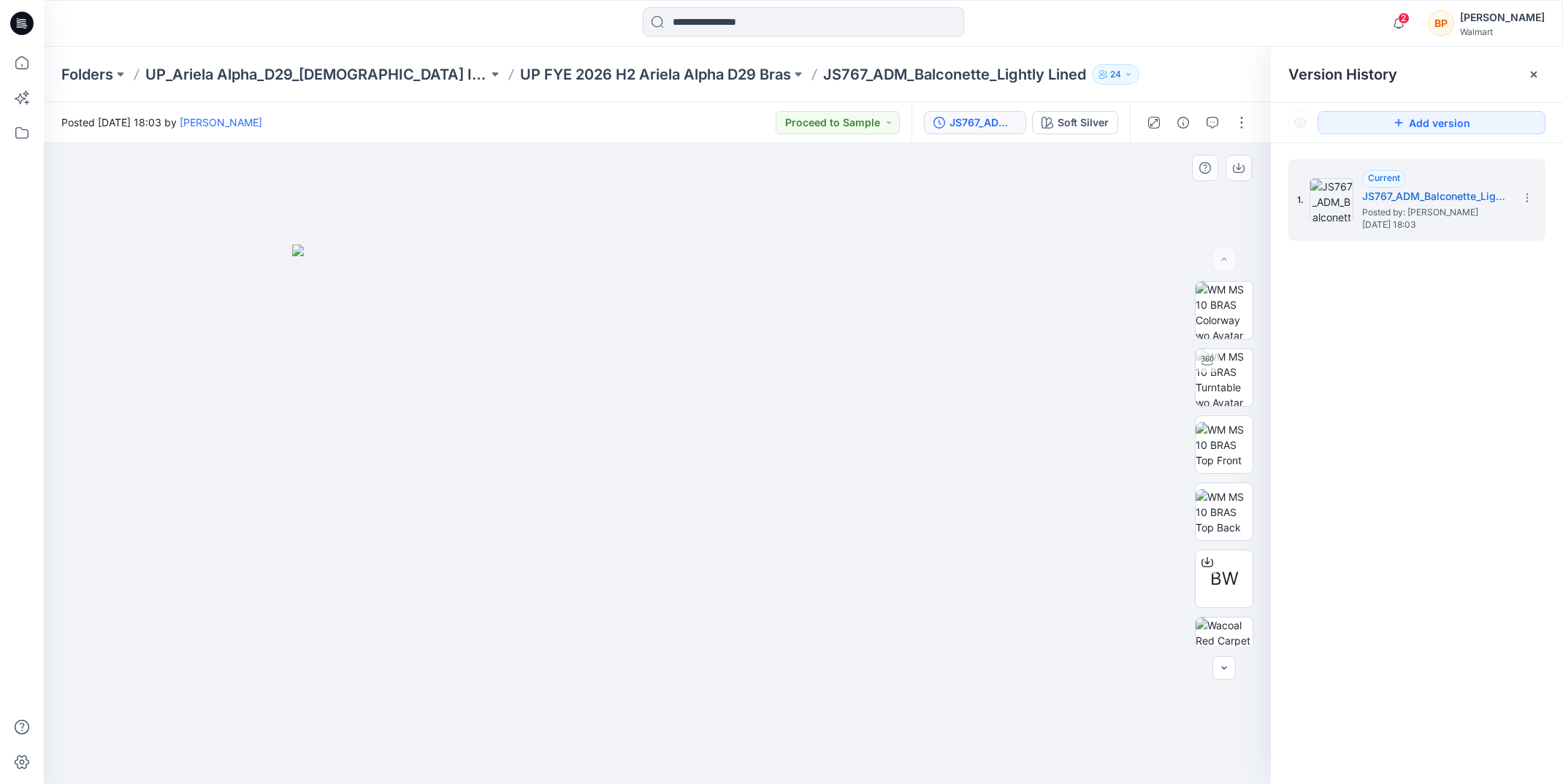
click at [994, 361] on img at bounding box center [658, 514] width 731 height 540
click at [618, 64] on div "Folders UP_Ariela Alpha_D29_[DEMOGRAPHIC_DATA] Intimates - Joyspun UP FYE 2026 …" at bounding box center [803, 74] width 1519 height 55
click at [619, 71] on p "UP FYE 2026 H2 Ariela Alpha D29 Bras" at bounding box center [655, 75] width 271 height 21
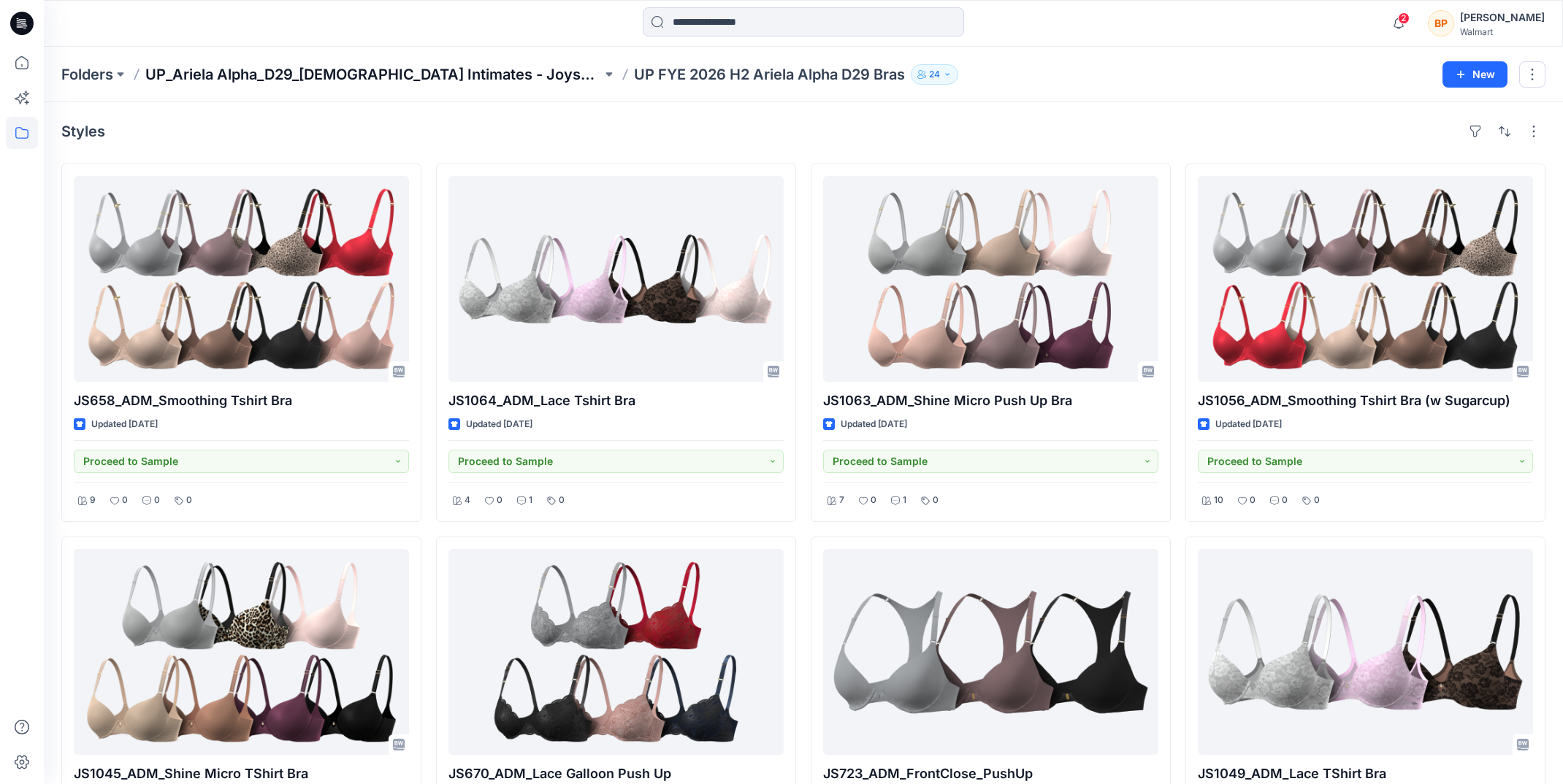
click at [427, 70] on p "UP_Ariela Alpha_D29_[DEMOGRAPHIC_DATA] Intimates - Joyspun" at bounding box center [373, 75] width 456 height 21
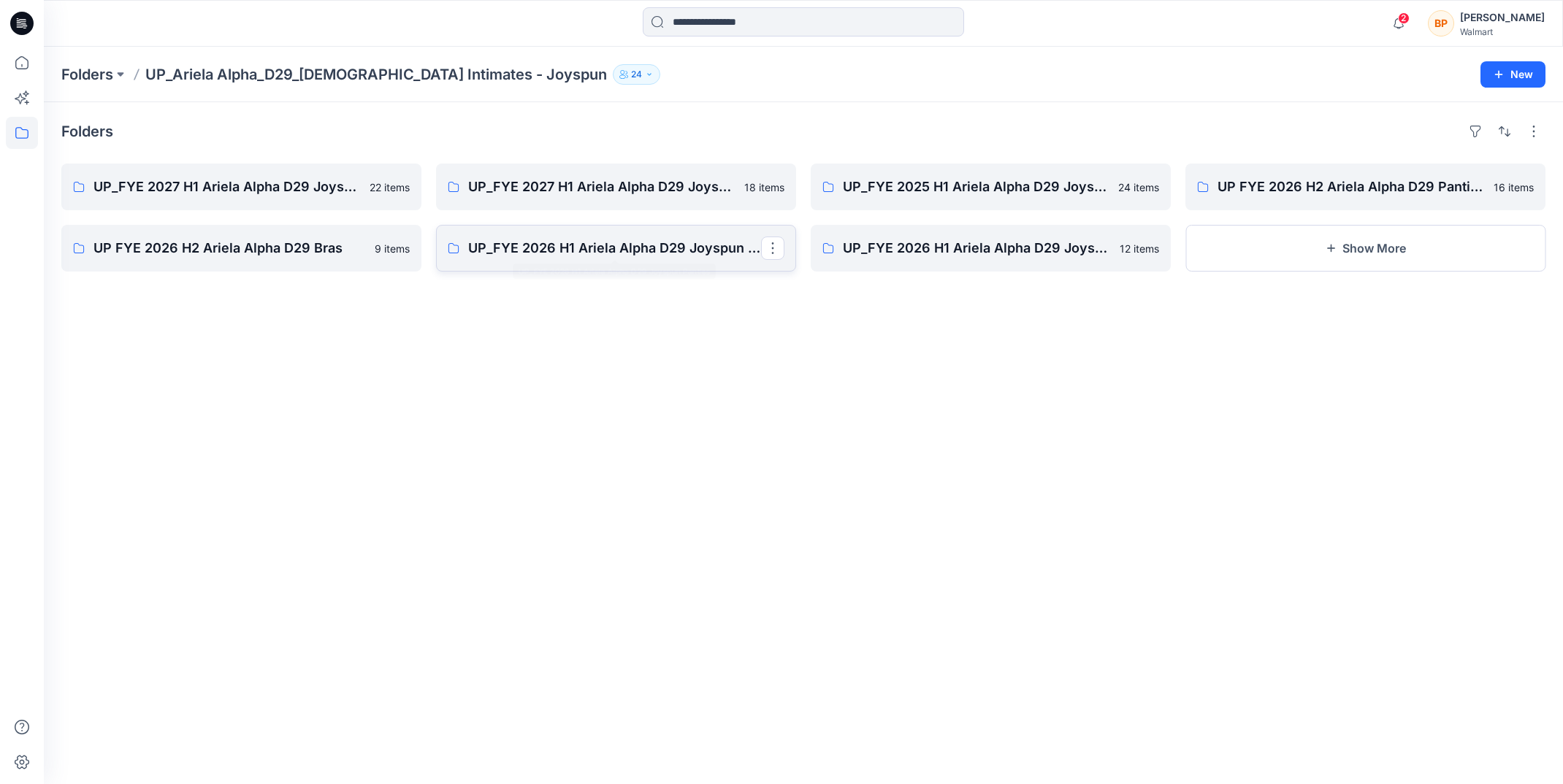
click at [617, 238] on p "UP_FYE 2026 H1 Ariela Alpha D29 Joyspun Panties" at bounding box center [615, 248] width 293 height 21
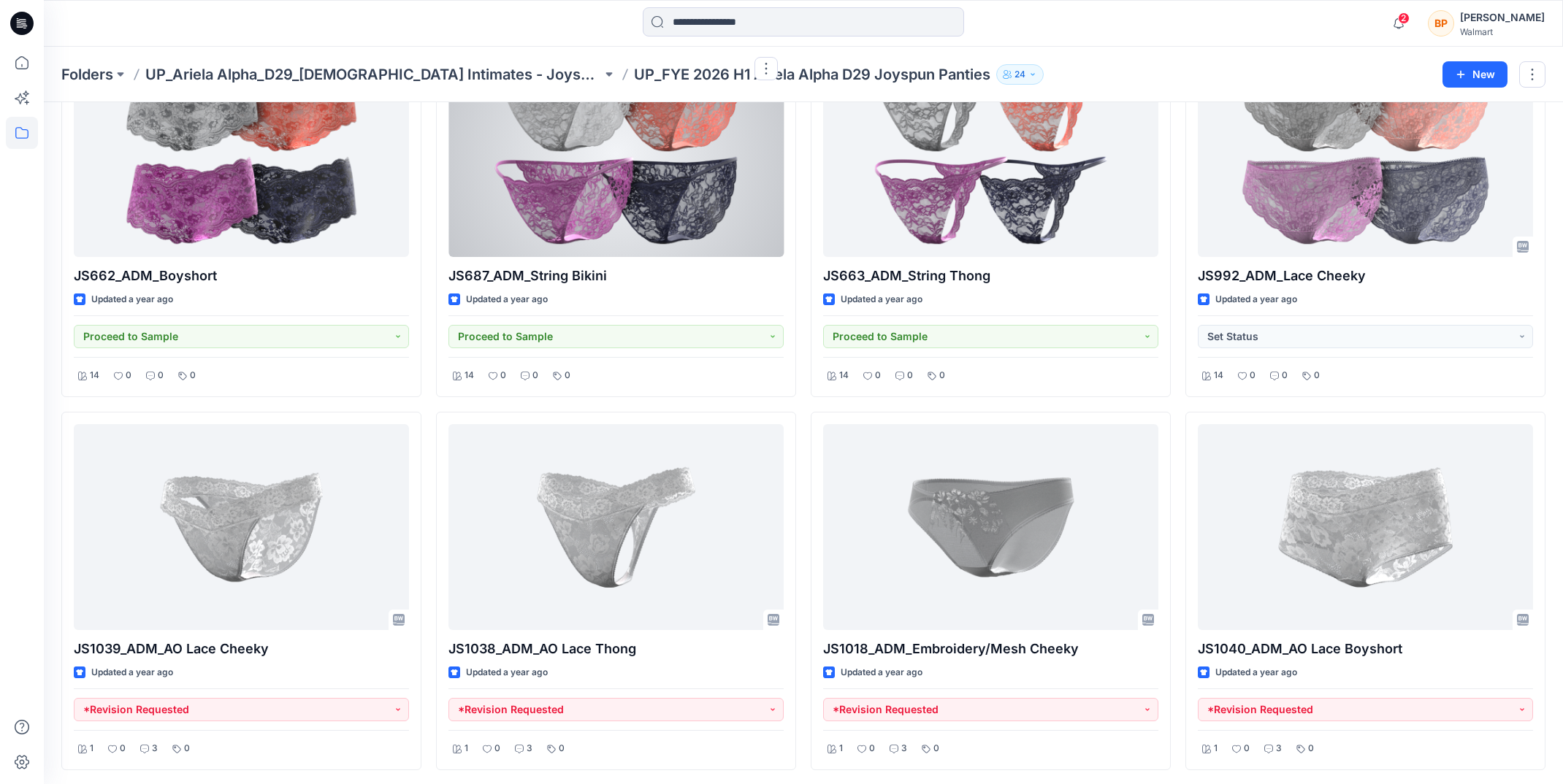
scroll to position [548, 0]
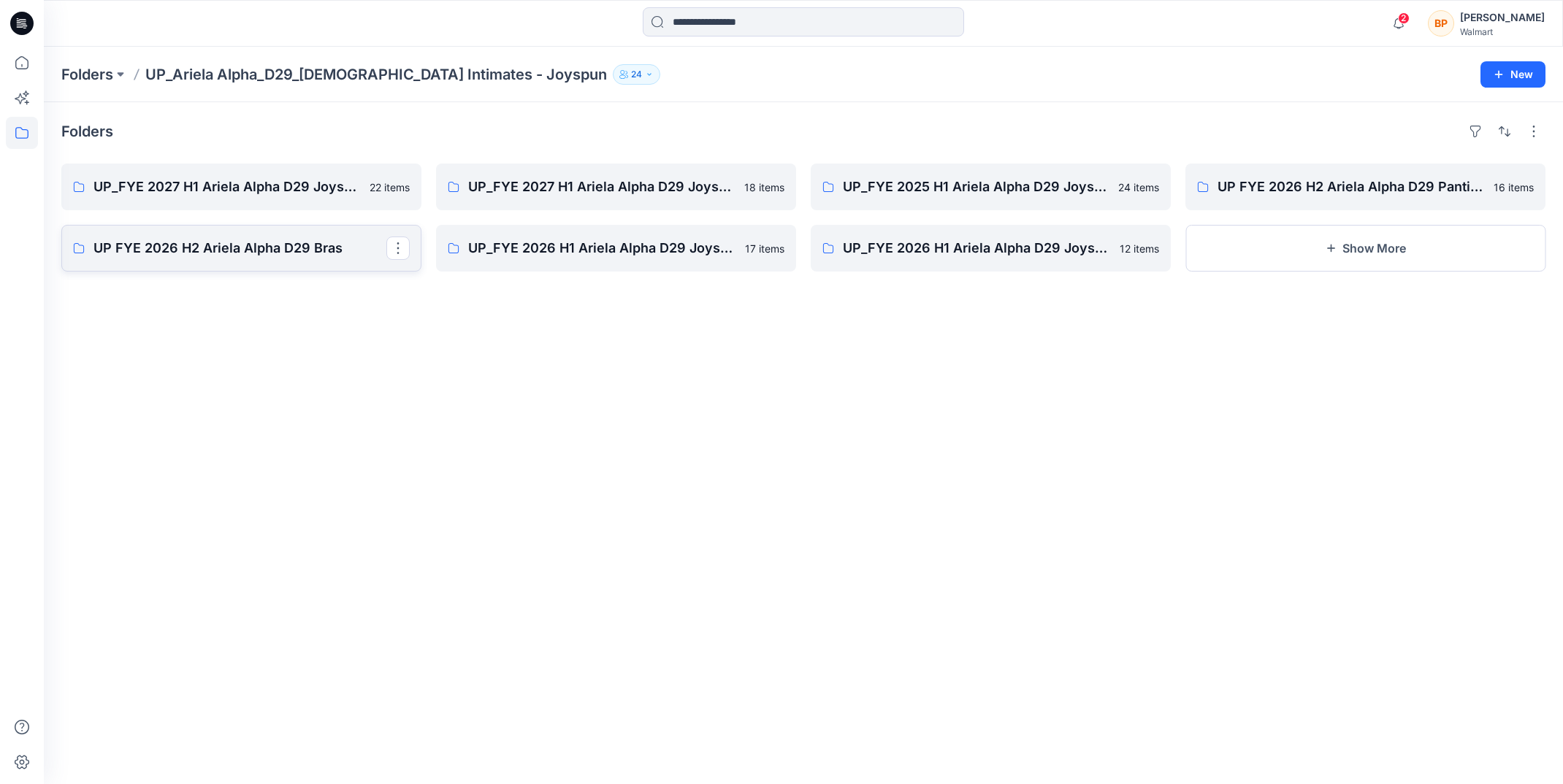
click at [300, 238] on p "UP FYE 2026 H2 Ariela Alpha D29 Bras" at bounding box center [240, 248] width 293 height 21
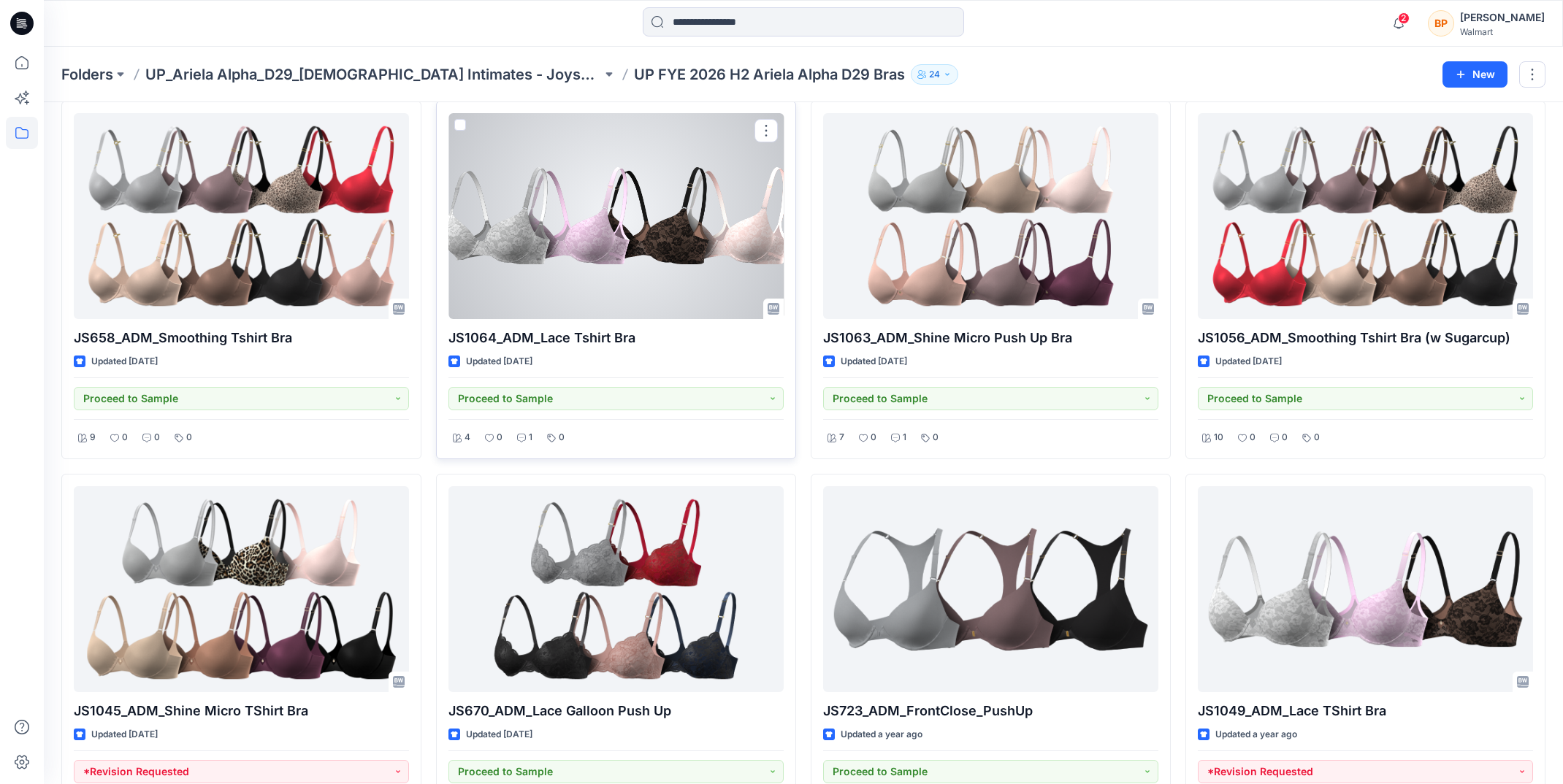
scroll to position [67, 0]
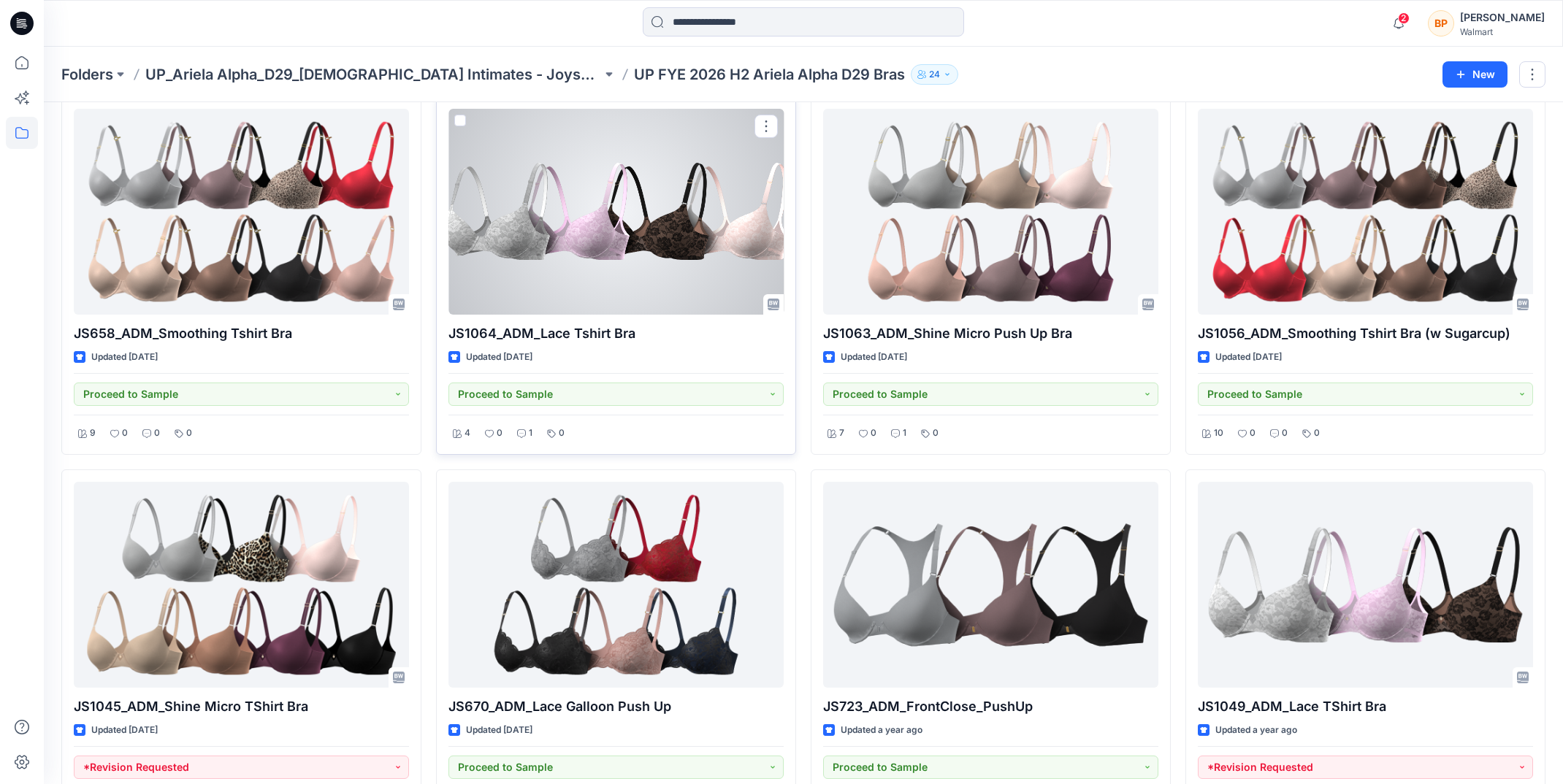
click at [574, 238] on div at bounding box center [615, 211] width 335 height 206
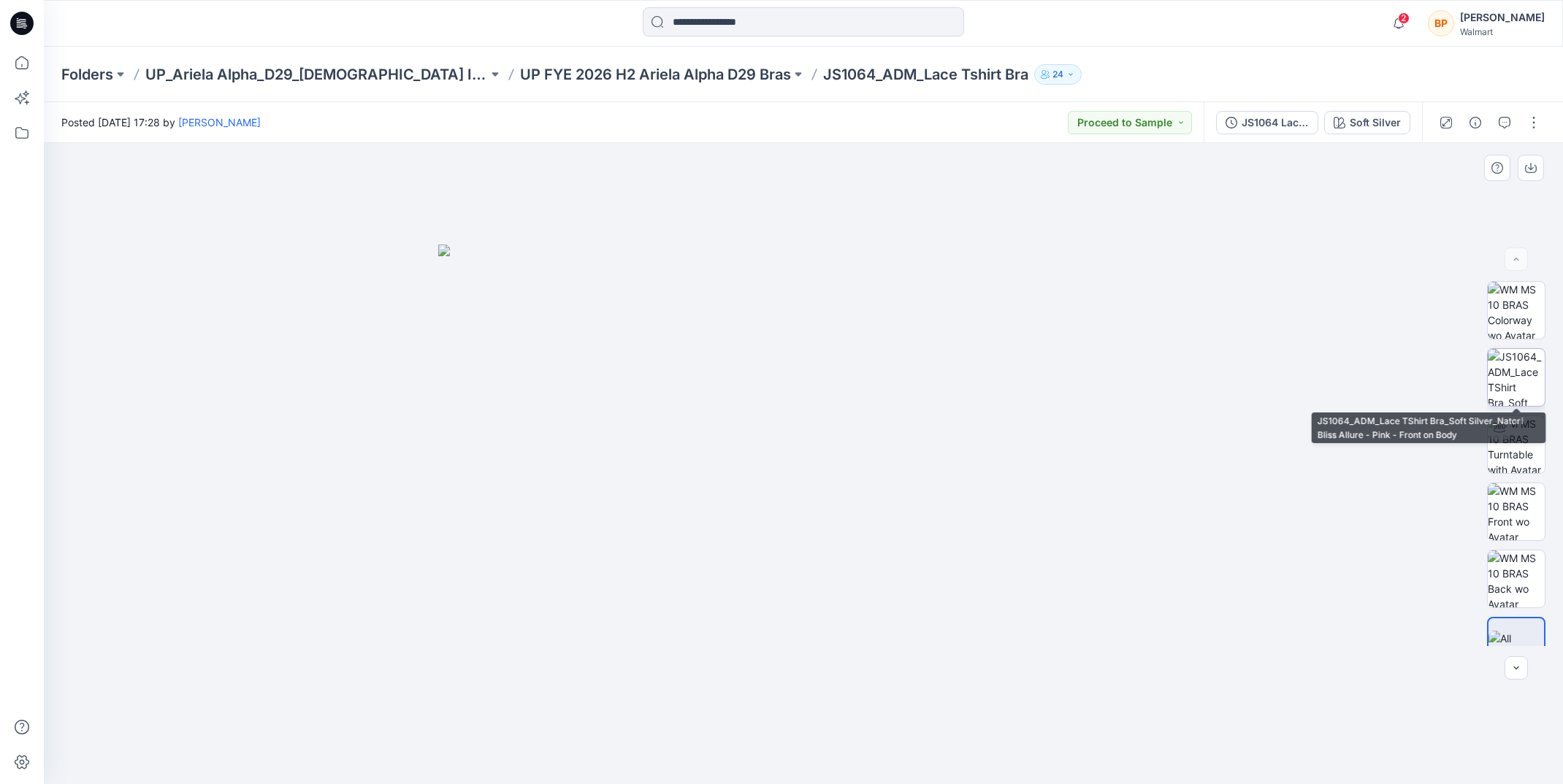
click at [1523, 392] on img at bounding box center [1516, 377] width 57 height 57
